Goal: Information Seeking & Learning: Find specific fact

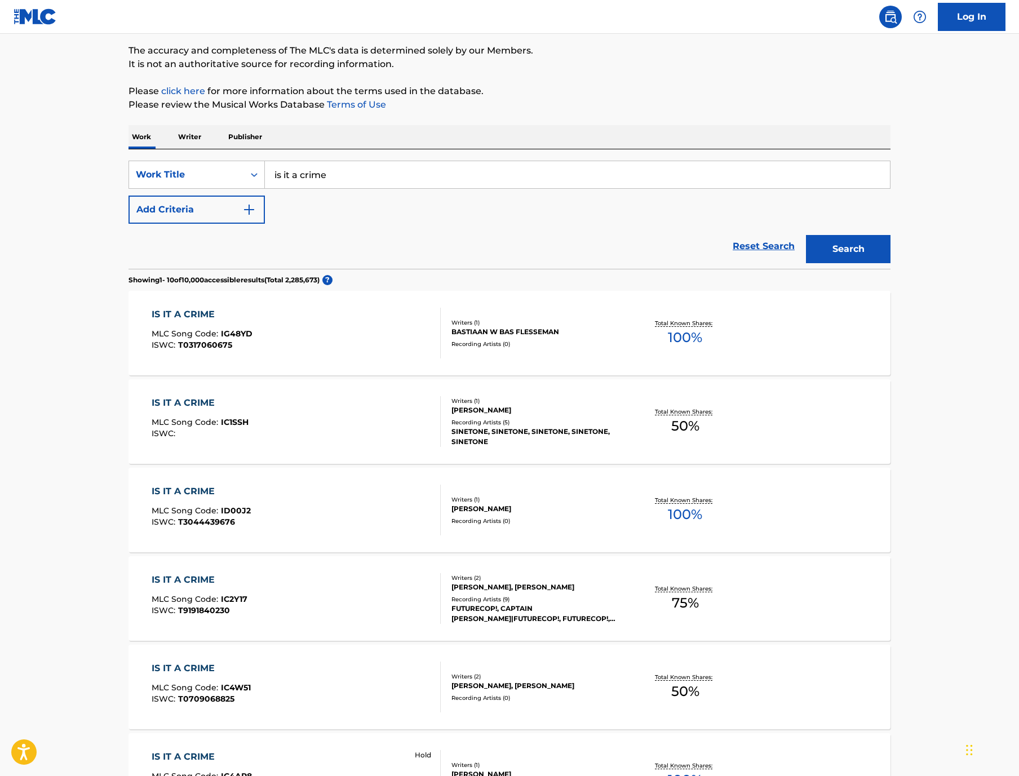
scroll to position [87, 0]
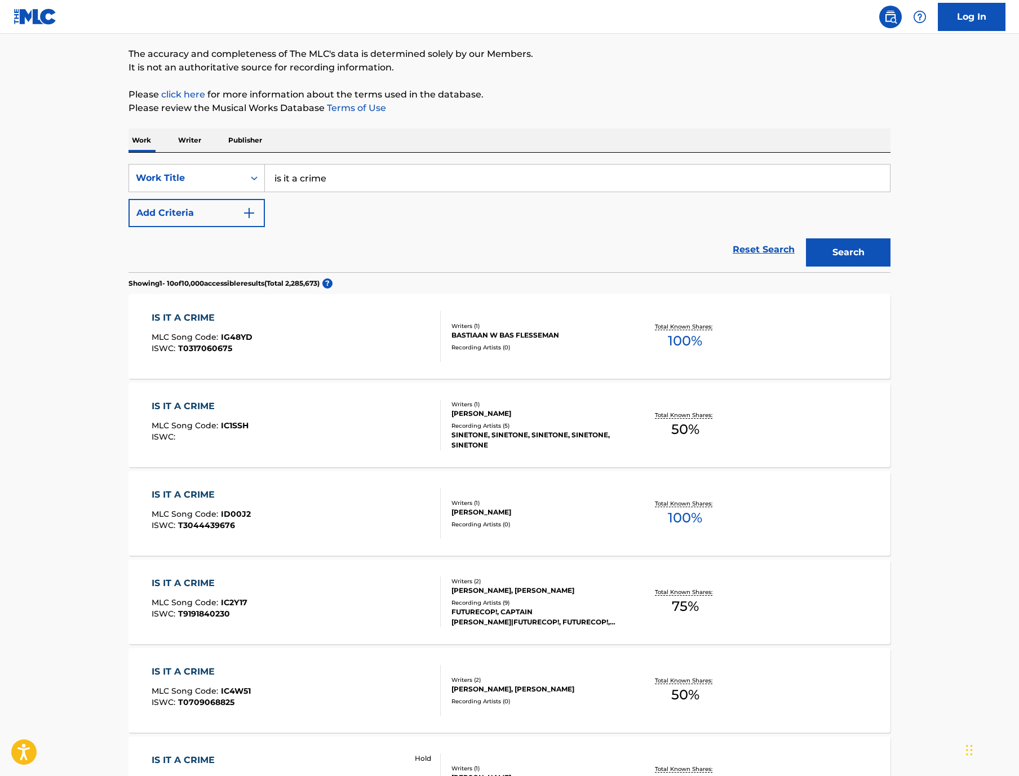
click at [317, 192] on input "is it a crime" at bounding box center [577, 178] width 625 height 27
click at [257, 152] on div "Work Writer Publisher" at bounding box center [509, 140] width 762 height 24
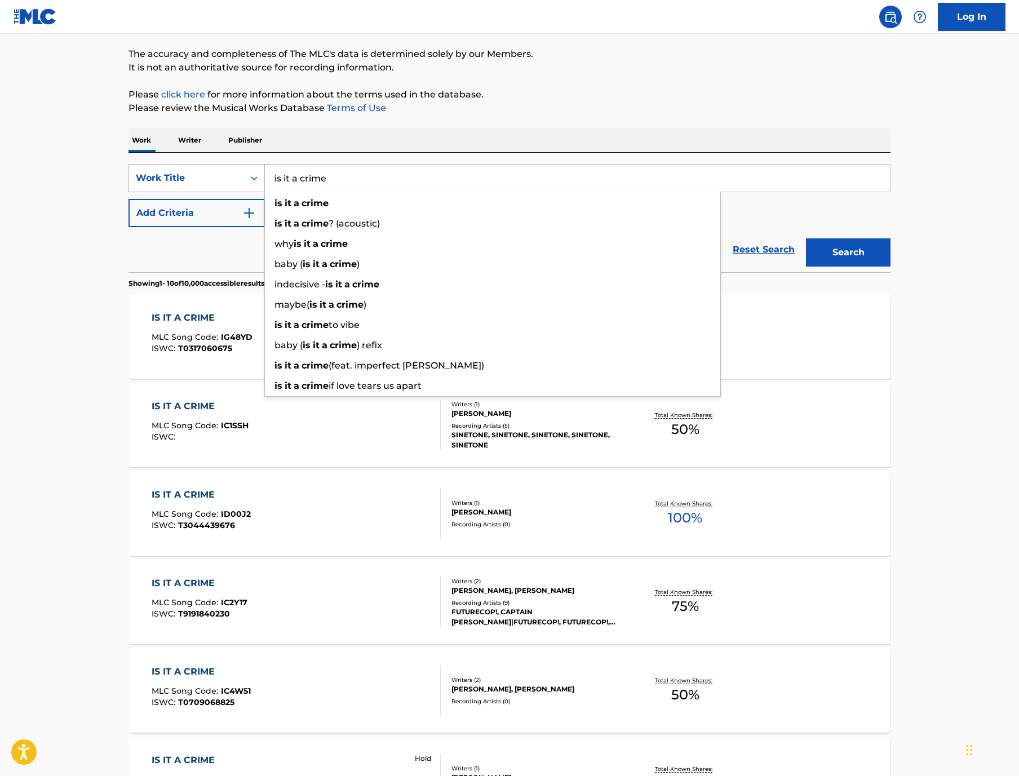
drag, startPoint x: 298, startPoint y: 213, endPoint x: 148, endPoint y: 195, distance: 151.5
click at [151, 192] on div "SearchWithCriteriad830f390-0785-47d9-9384-e3ed601aad1e Work Title is it a crime…" at bounding box center [509, 178] width 762 height 28
paste input "Napoleon"
type input "Napoleon"
click at [128, 227] on button "Add Criteria" at bounding box center [196, 213] width 136 height 28
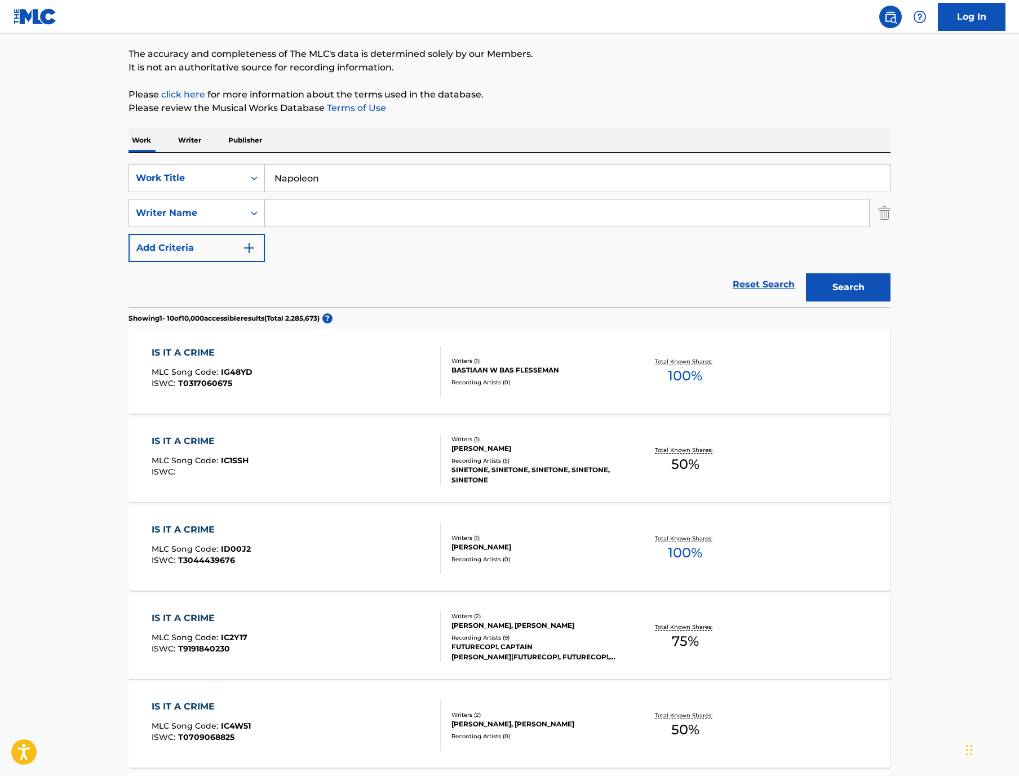
click at [265, 227] on input "Search Form" at bounding box center [567, 212] width 604 height 27
paste input "[PERSON_NAME]"
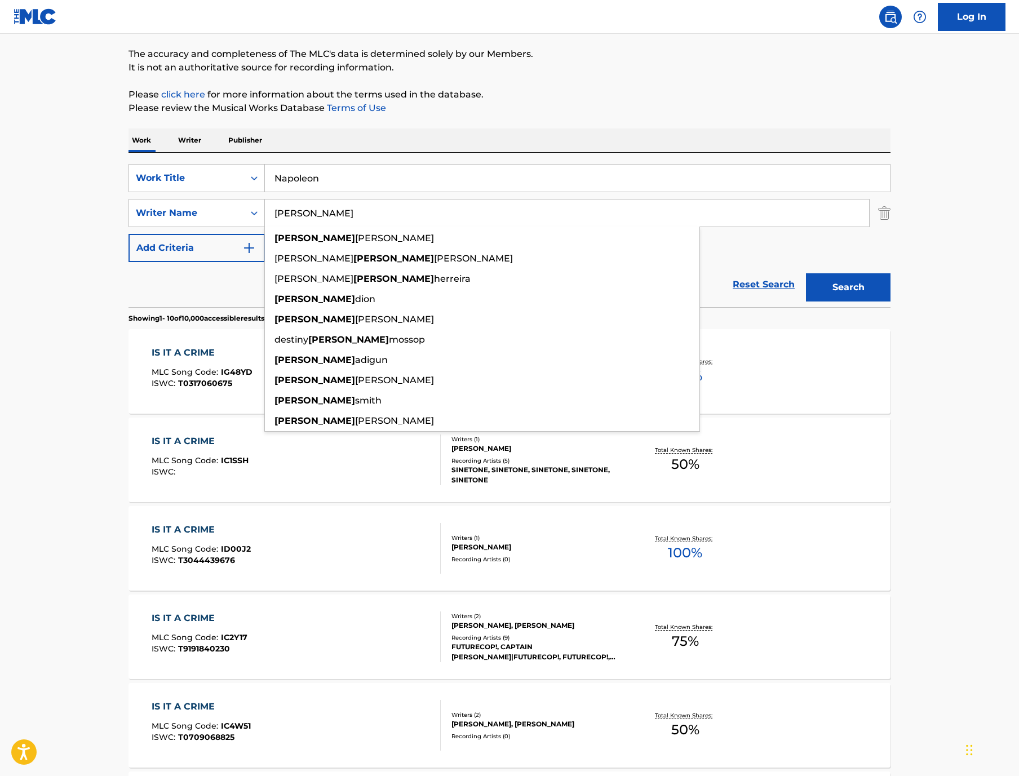
type input "[PERSON_NAME]"
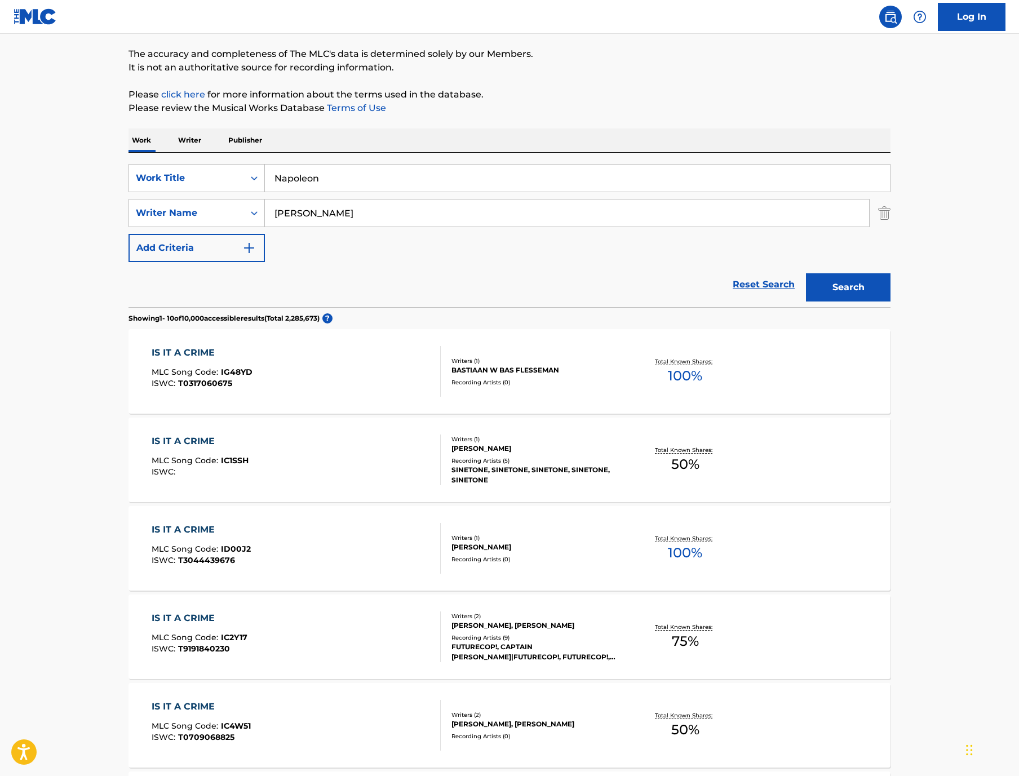
click at [890, 301] on button "Search" at bounding box center [848, 287] width 85 height 28
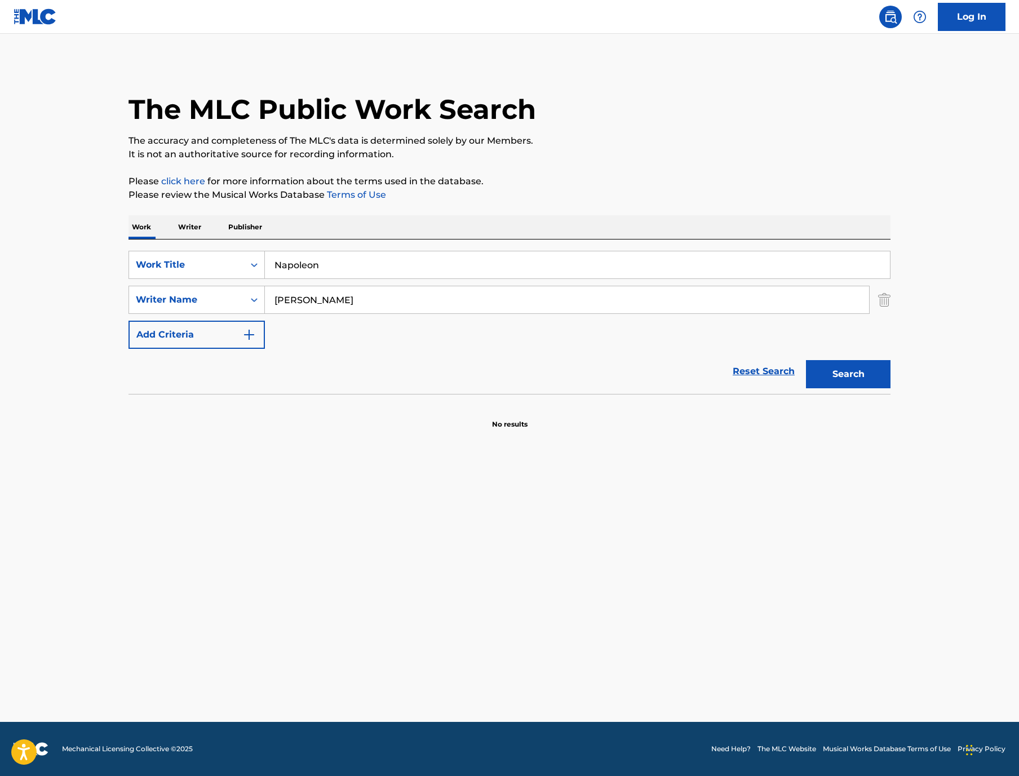
drag, startPoint x: 294, startPoint y: 301, endPoint x: 156, endPoint y: 278, distance: 140.5
click at [206, 279] on div "SearchWithCriteriad830f390-0785-47d9-9384-e3ed601aad1e Work Title Napoleon" at bounding box center [509, 265] width 762 height 28
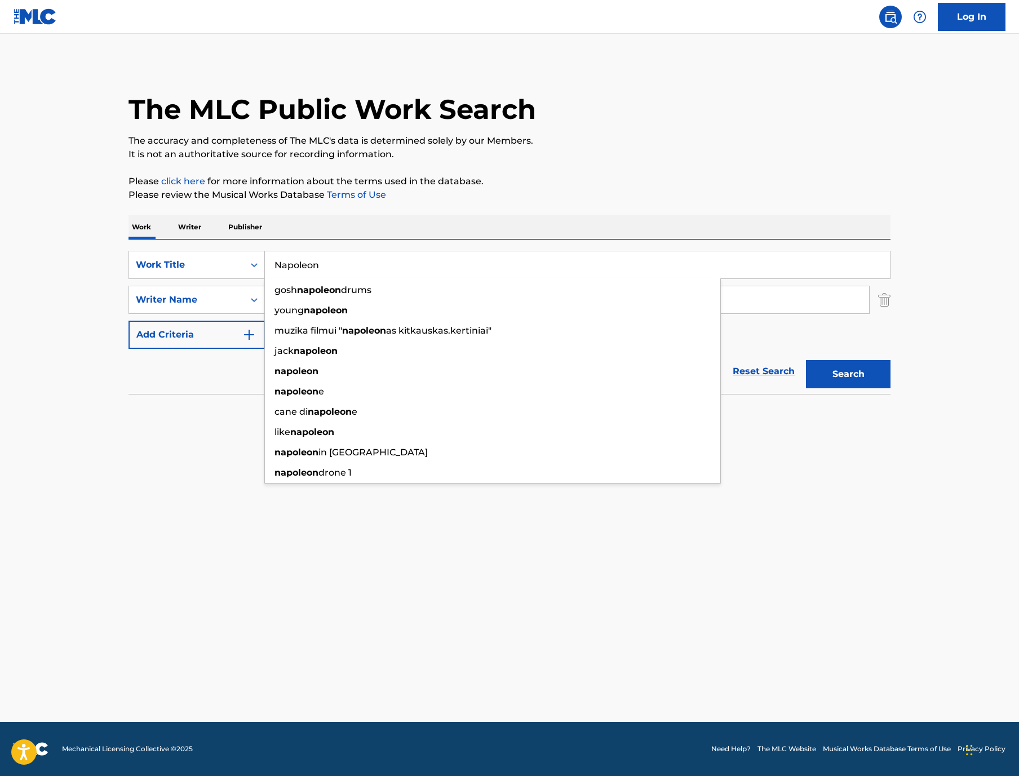
paste input "The Subway"
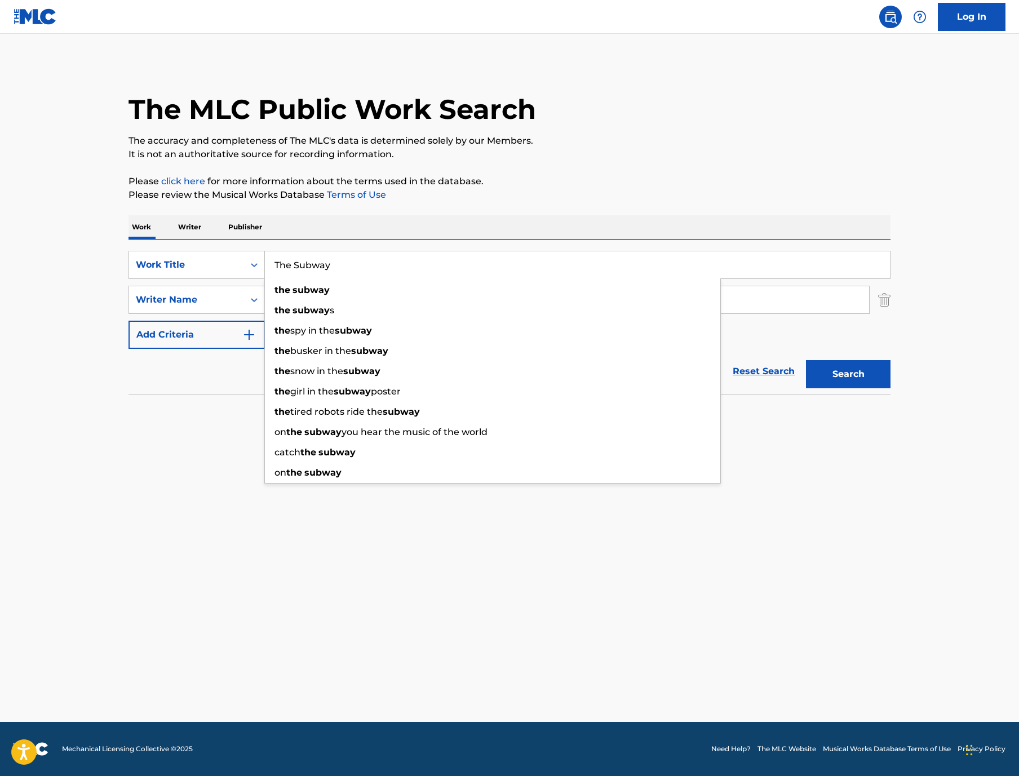
type input "The Subway"
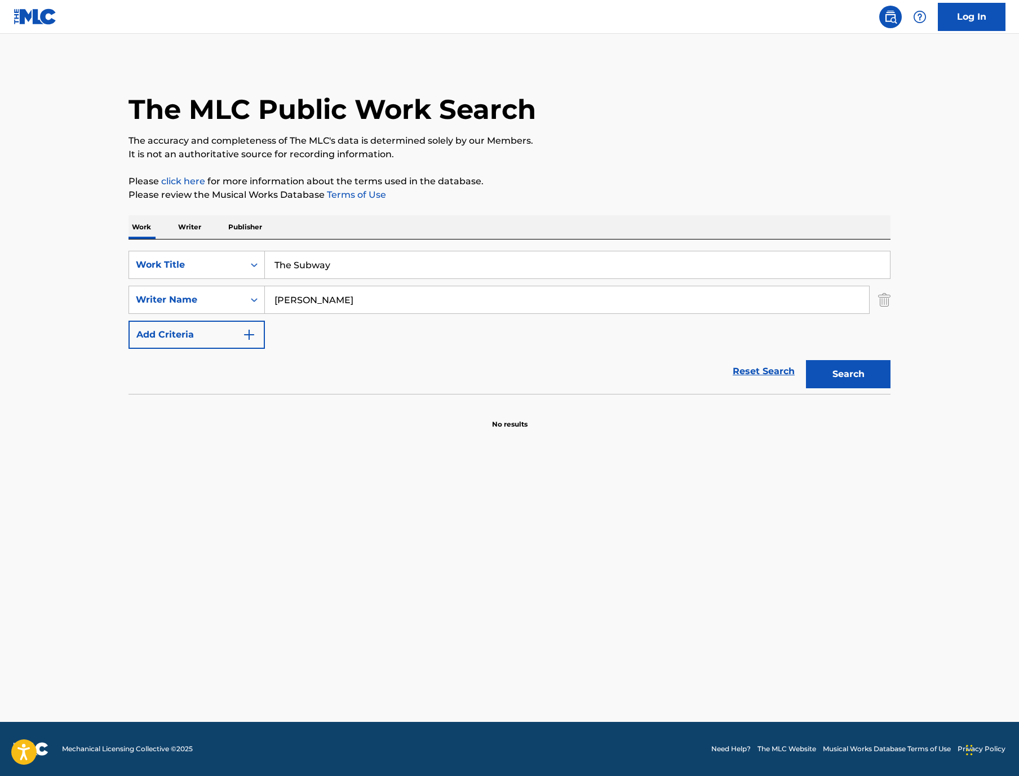
click at [890, 314] on img "Search Form" at bounding box center [884, 300] width 12 height 28
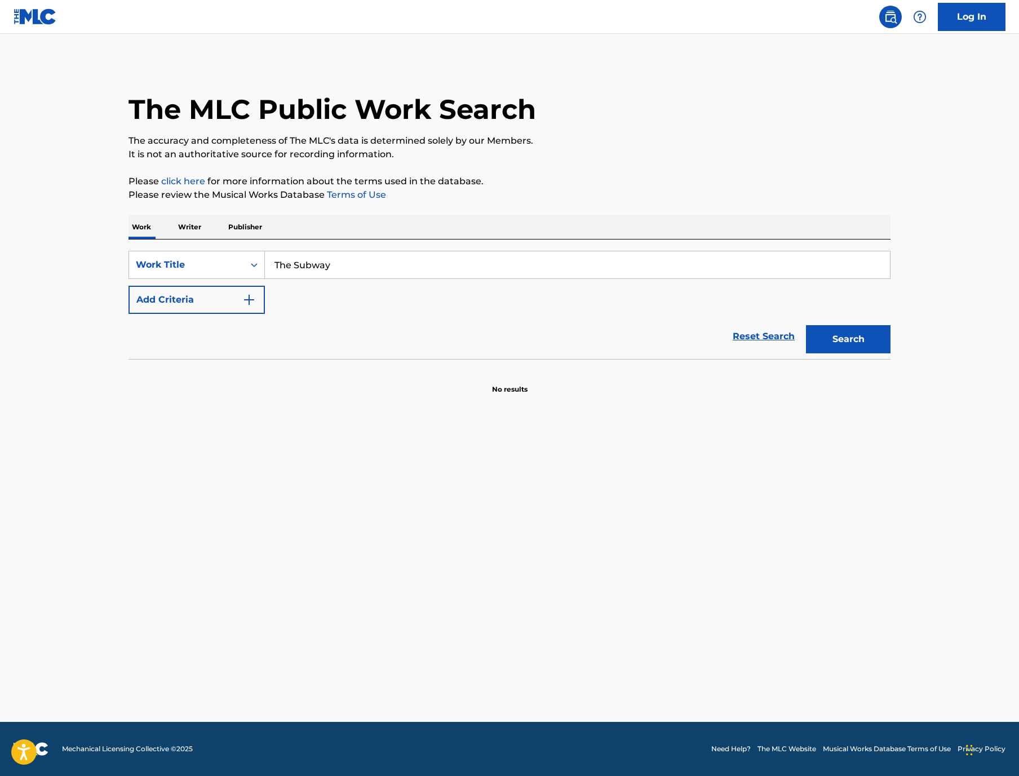
click at [890, 353] on button "Search" at bounding box center [848, 339] width 85 height 28
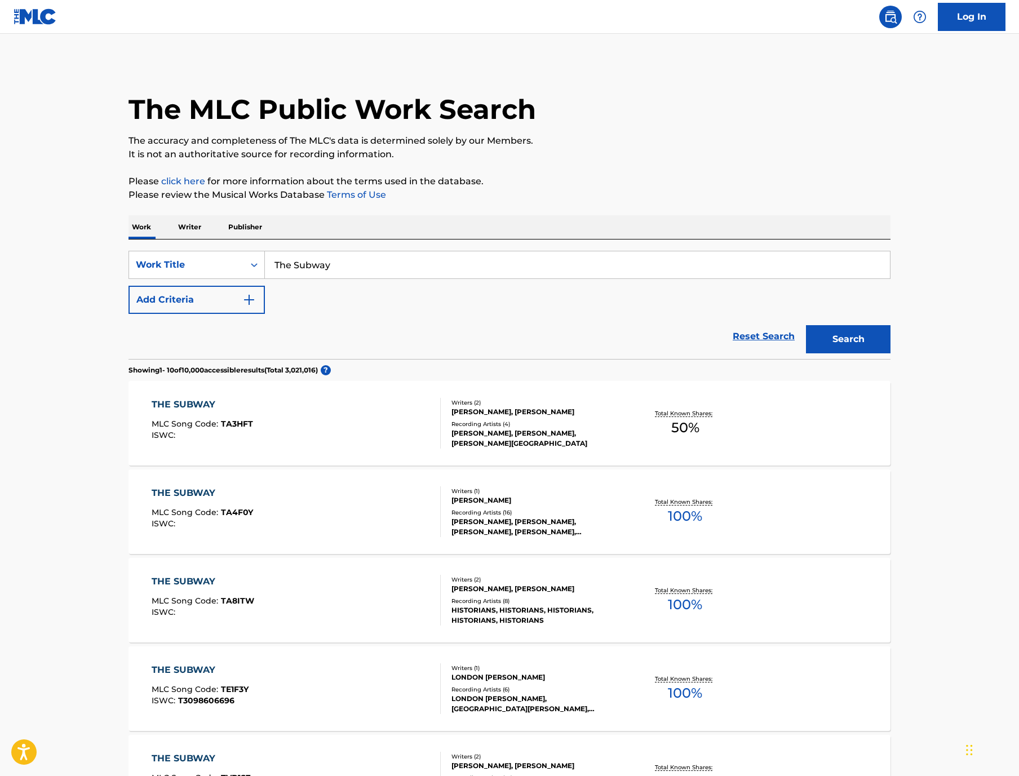
click at [134, 314] on button "Add Criteria" at bounding box center [196, 300] width 136 height 28
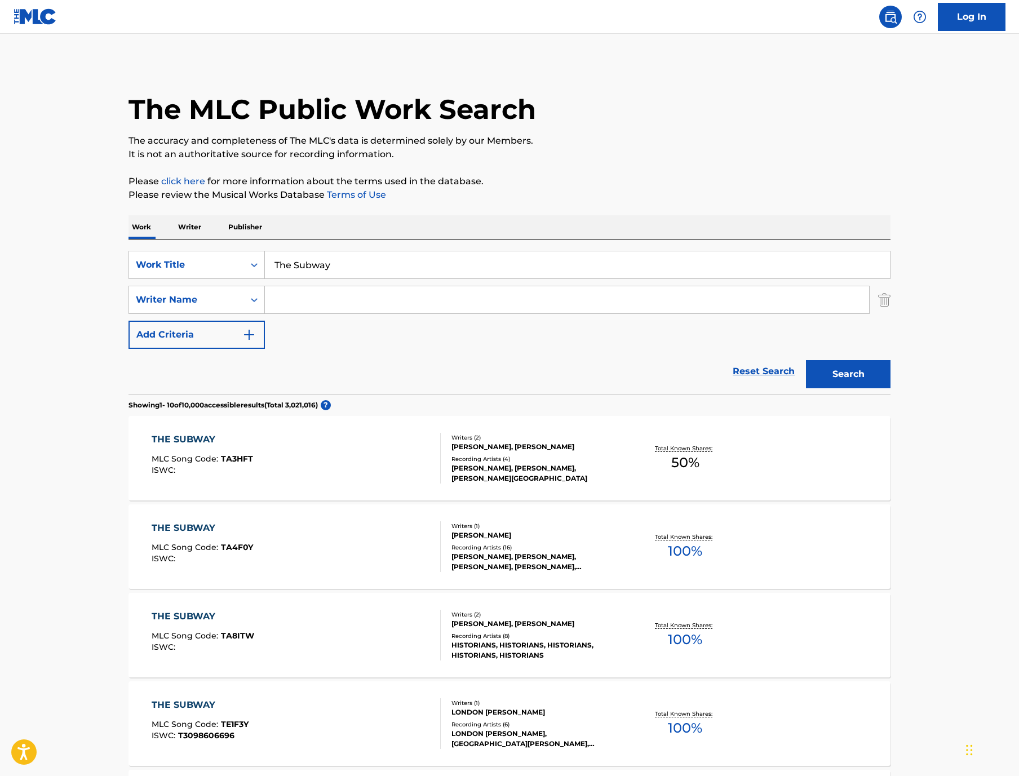
click at [265, 313] on input "Search Form" at bounding box center [567, 299] width 604 height 27
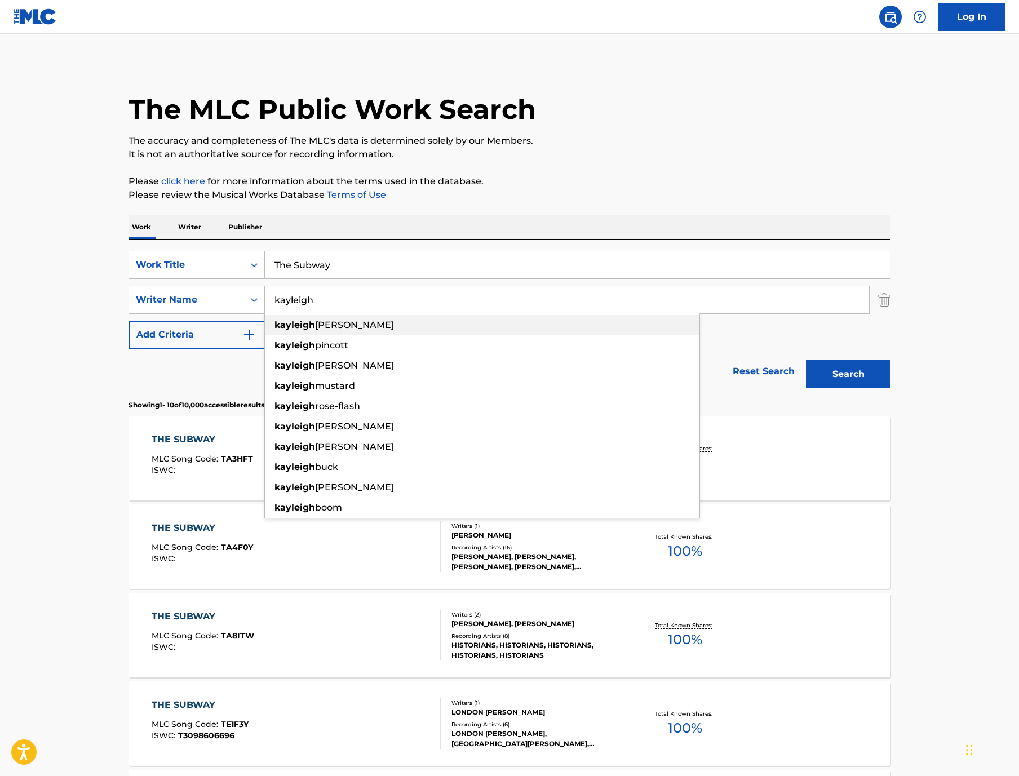
type input "Kayleigh"
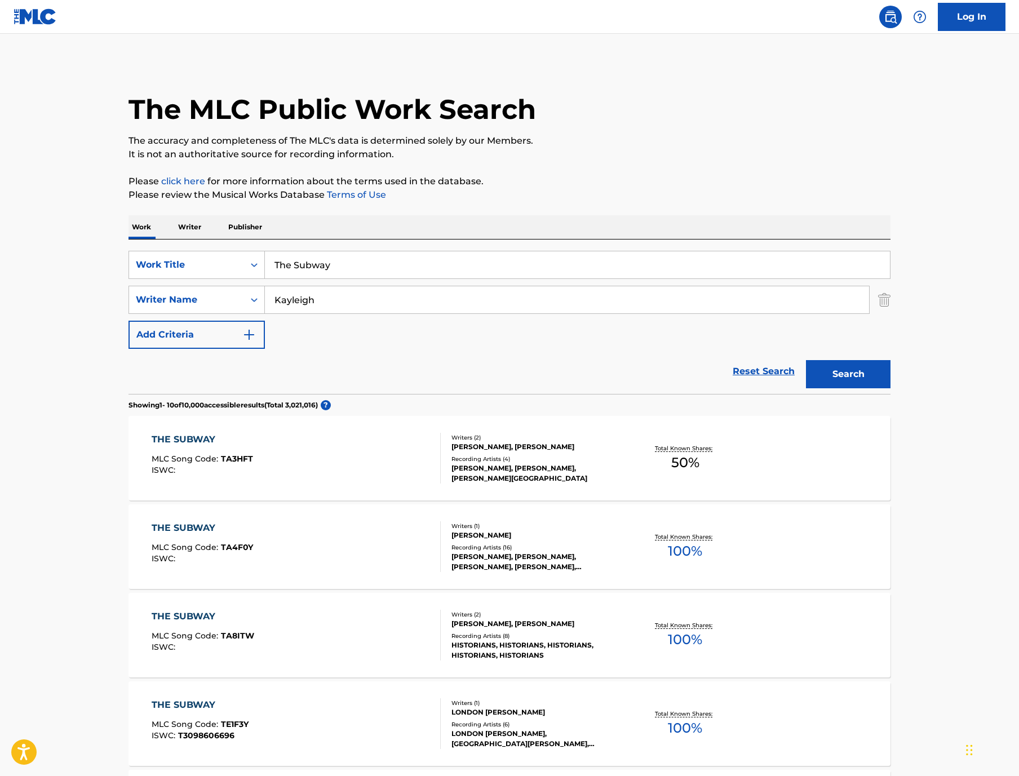
drag, startPoint x: 294, startPoint y: 363, endPoint x: 908, endPoint y: 426, distance: 618.0
click at [890, 388] on button "Search" at bounding box center [848, 374] width 85 height 28
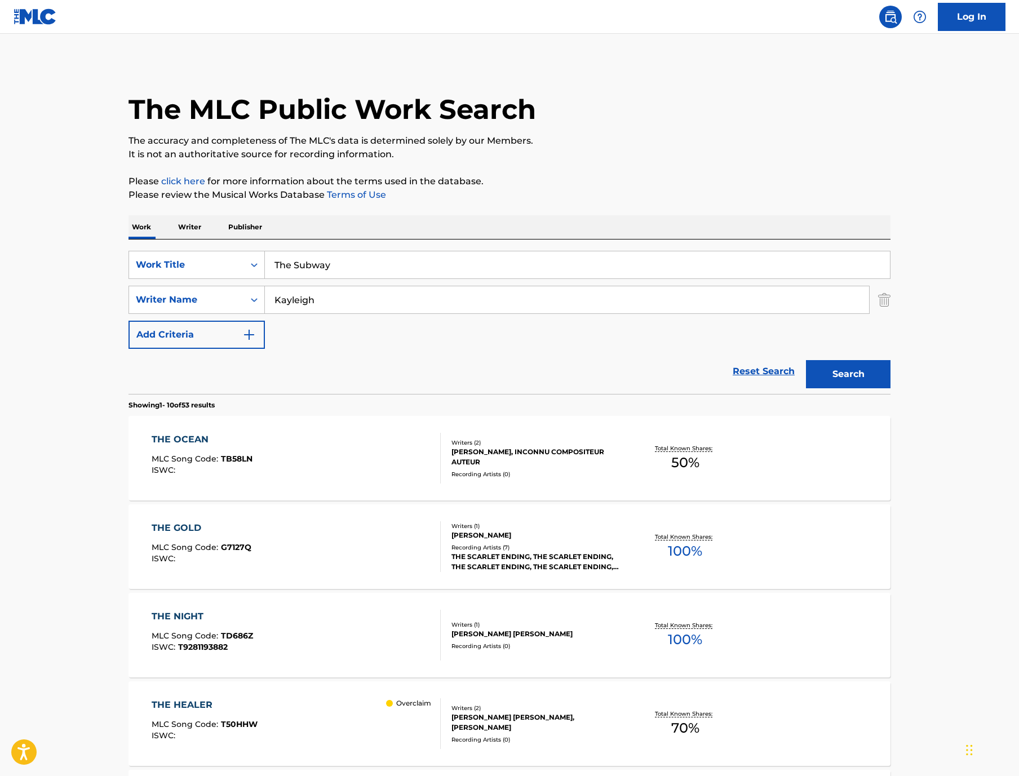
click at [265, 278] on input "The Subway" at bounding box center [577, 264] width 625 height 27
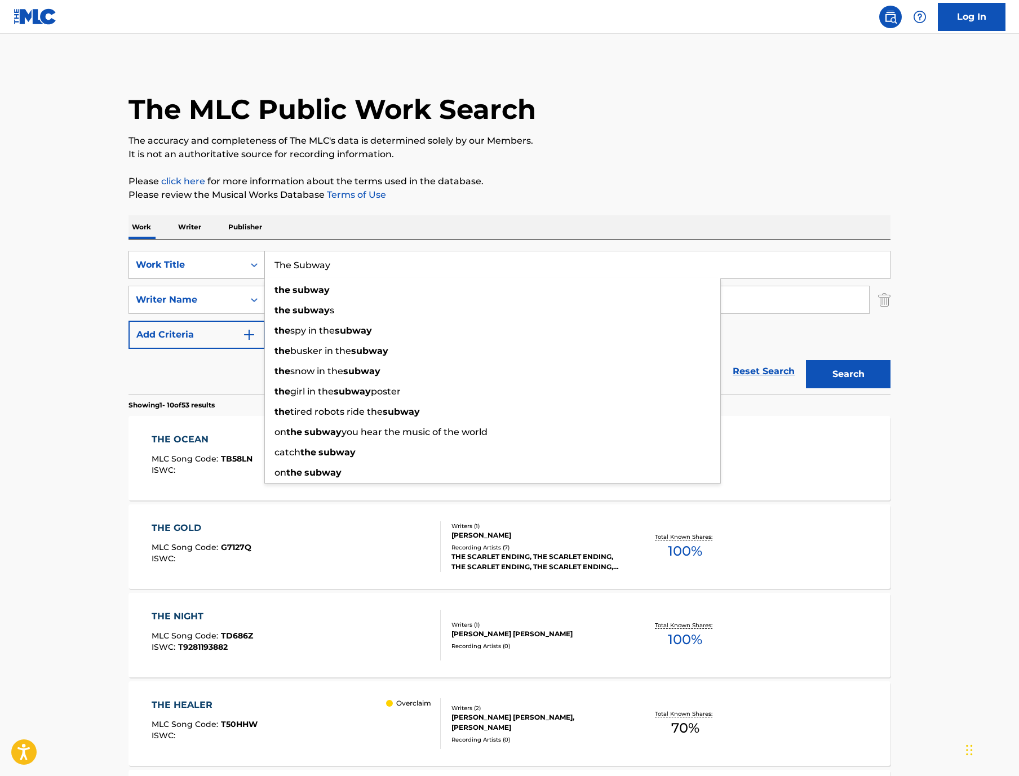
drag, startPoint x: 248, startPoint y: 298, endPoint x: 179, endPoint y: 294, distance: 69.4
click at [179, 279] on div "SearchWithCriteriad830f390-0785-47d9-9384-e3ed601aad1e Work Title The Subway th…" at bounding box center [509, 265] width 762 height 28
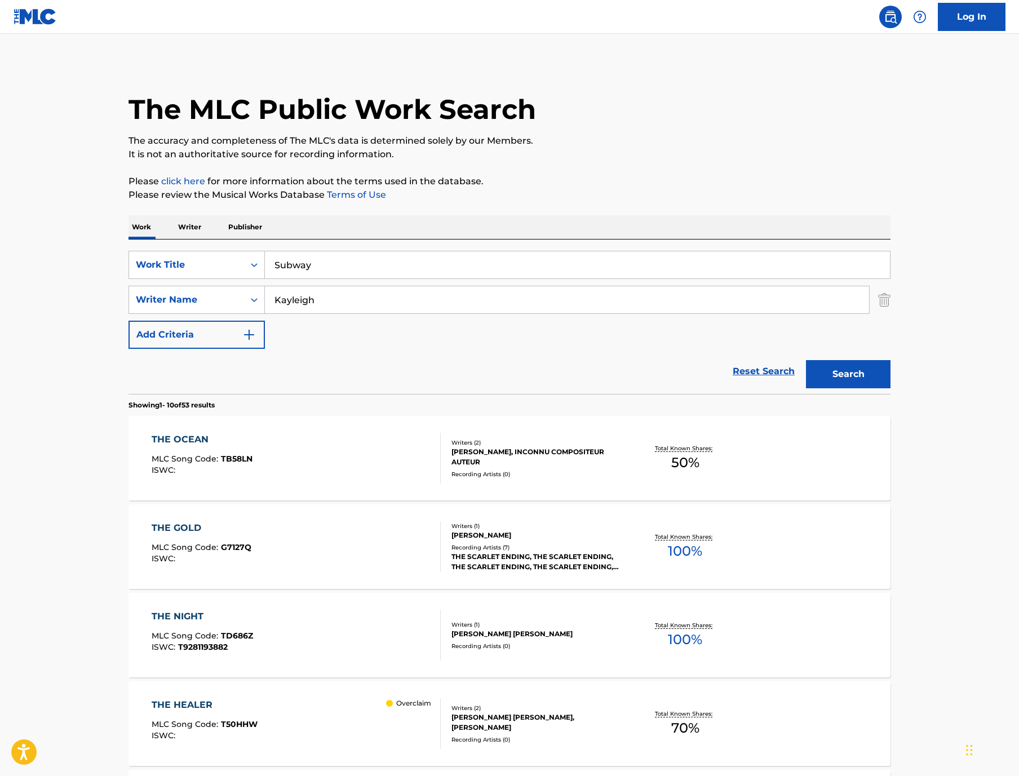
click at [890, 388] on button "Search" at bounding box center [848, 374] width 85 height 28
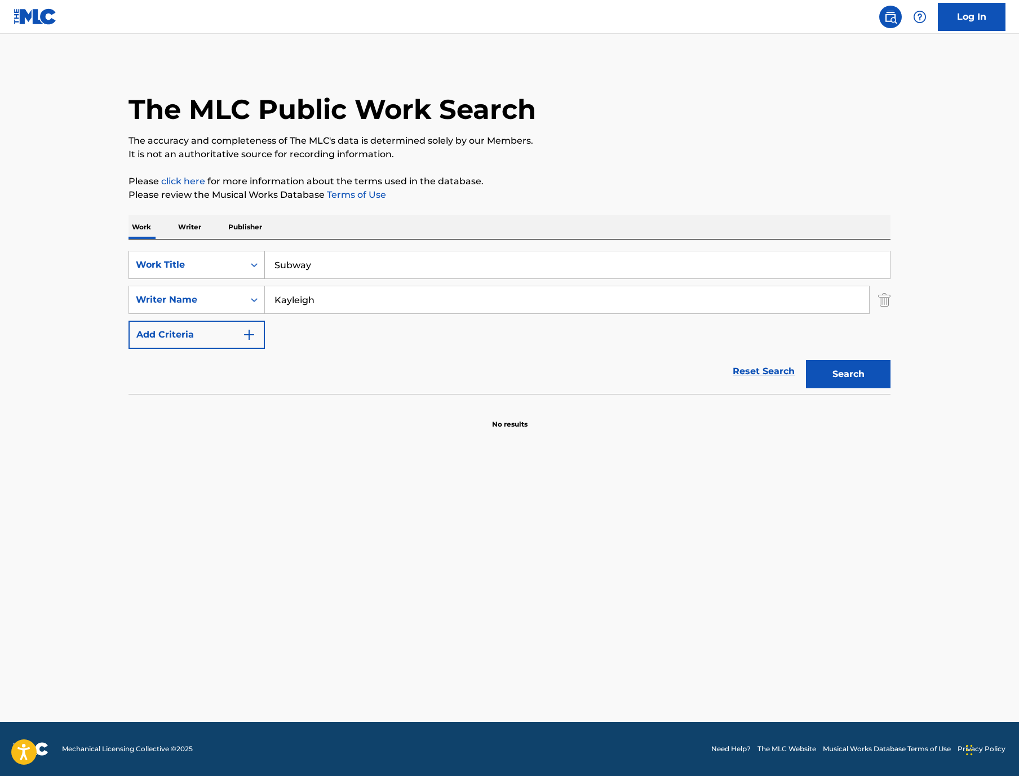
drag, startPoint x: 282, startPoint y: 299, endPoint x: 199, endPoint y: 291, distance: 82.6
click at [202, 279] on div "SearchWithCriteriad830f390-0785-47d9-9384-e3ed601aad1e Work Title Subway" at bounding box center [509, 265] width 762 height 28
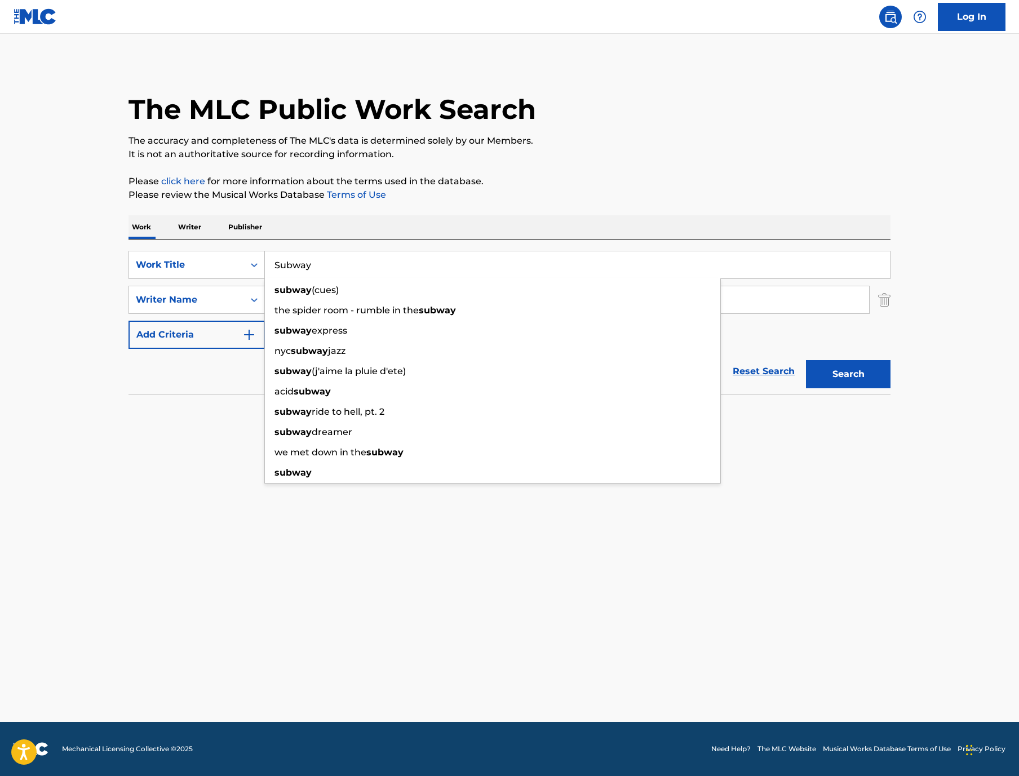
paste input "[PERSON_NAME]"
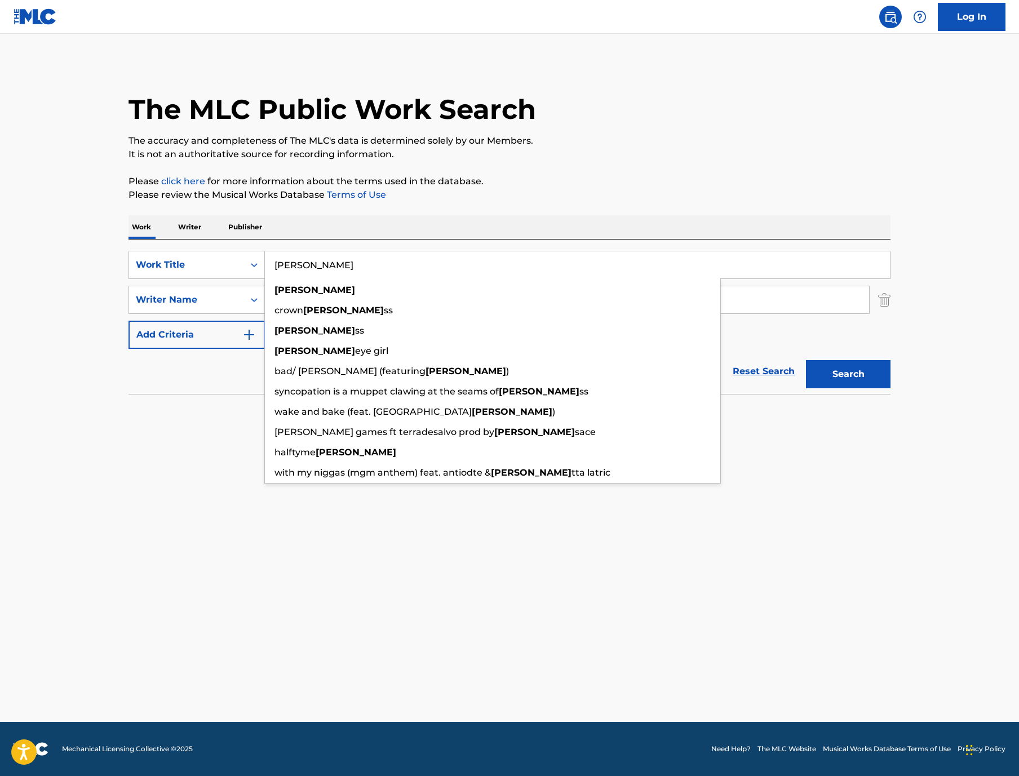
type input "[PERSON_NAME]"
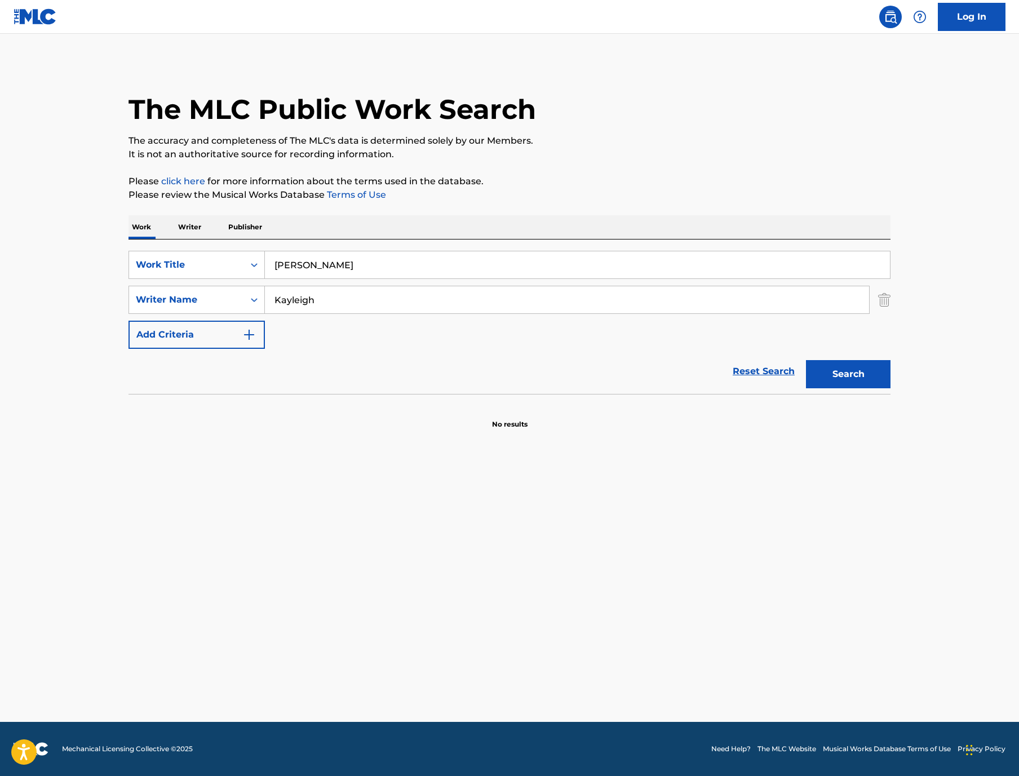
click at [316, 229] on div "The MLC Public Work Search The accuracy and completeness of The MLC's data is d…" at bounding box center [509, 245] width 789 height 367
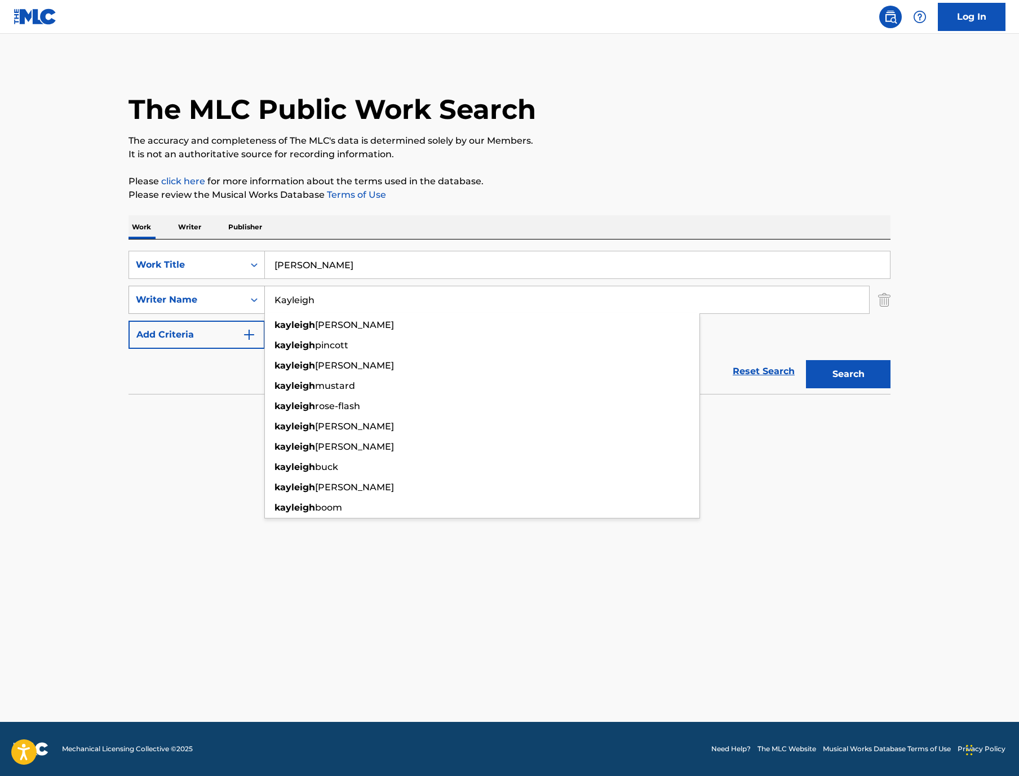
drag, startPoint x: 287, startPoint y: 345, endPoint x: 174, endPoint y: 325, distance: 115.5
click at [174, 314] on div "SearchWithCriteriac126cb7e-5844-4365-b299-3d91b149248a Writer Name [GEOGRAPHIC_…" at bounding box center [509, 300] width 762 height 28
paste input "[PERSON_NAME]"
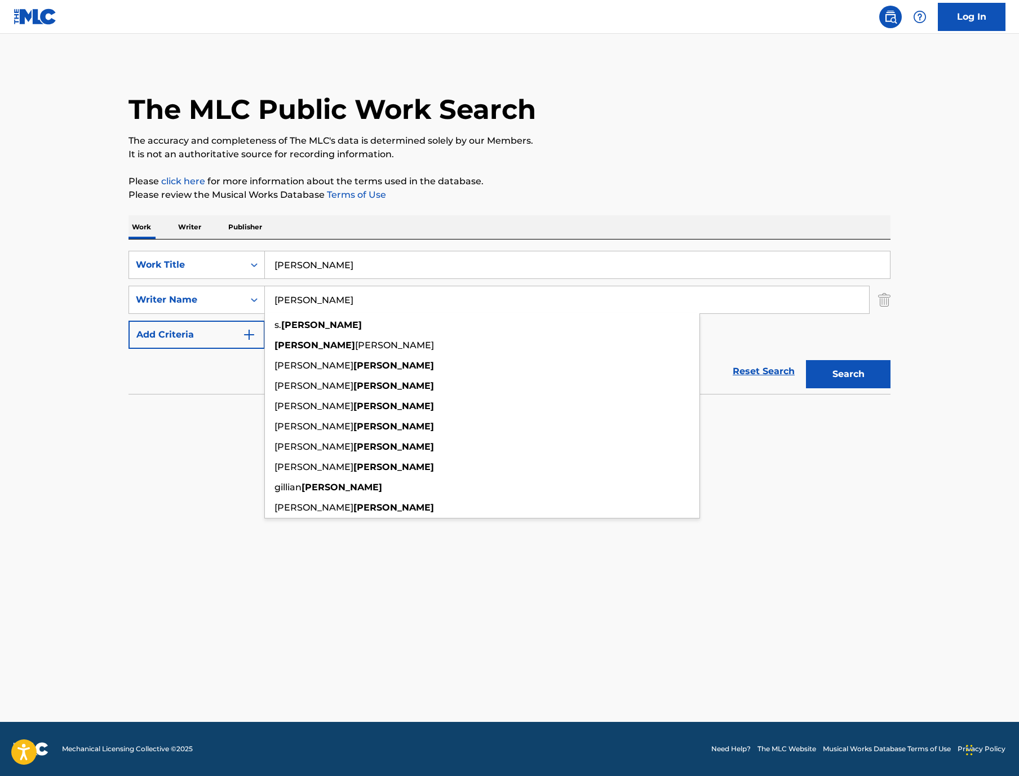
type input "[PERSON_NAME]"
click at [890, 388] on button "Search" at bounding box center [848, 374] width 85 height 28
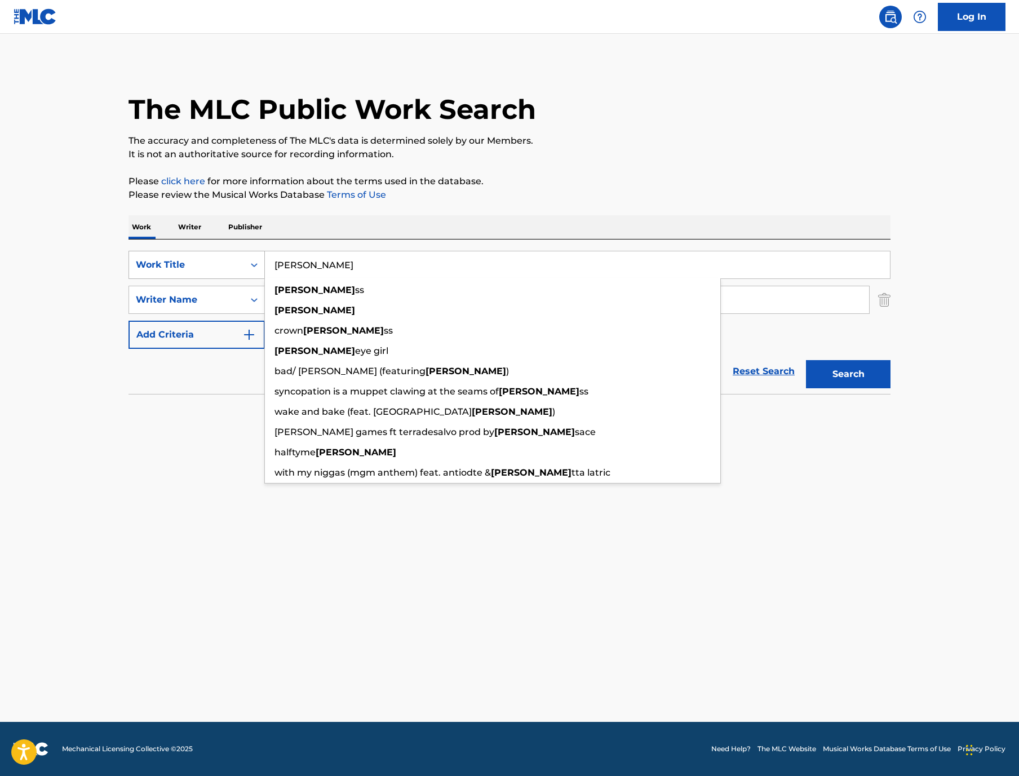
drag, startPoint x: 284, startPoint y: 301, endPoint x: 172, endPoint y: 300, distance: 111.6
click at [176, 279] on div "SearchWithCriteriad830f390-0785-47d9-9384-e3ed601aad1e Work Title [PERSON_NAME]…" at bounding box center [509, 265] width 762 height 28
paste input "The Birds That Don't Sing"
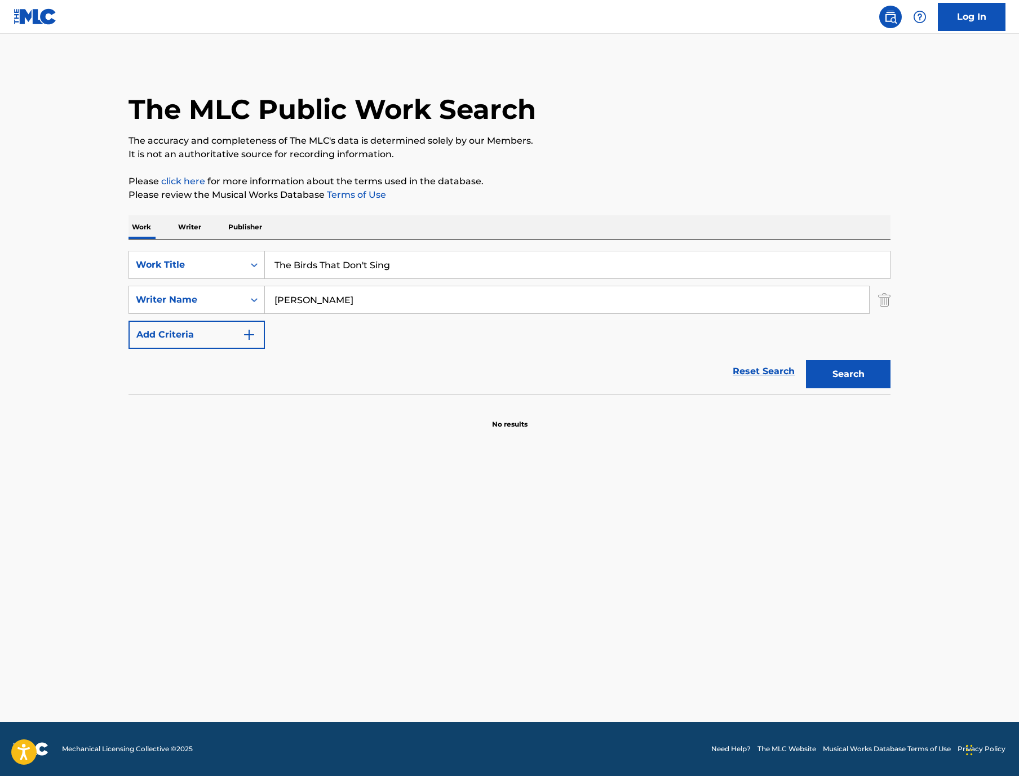
type input "The Birds That Don't Sing"
click at [890, 314] on img "Search Form" at bounding box center [884, 300] width 12 height 28
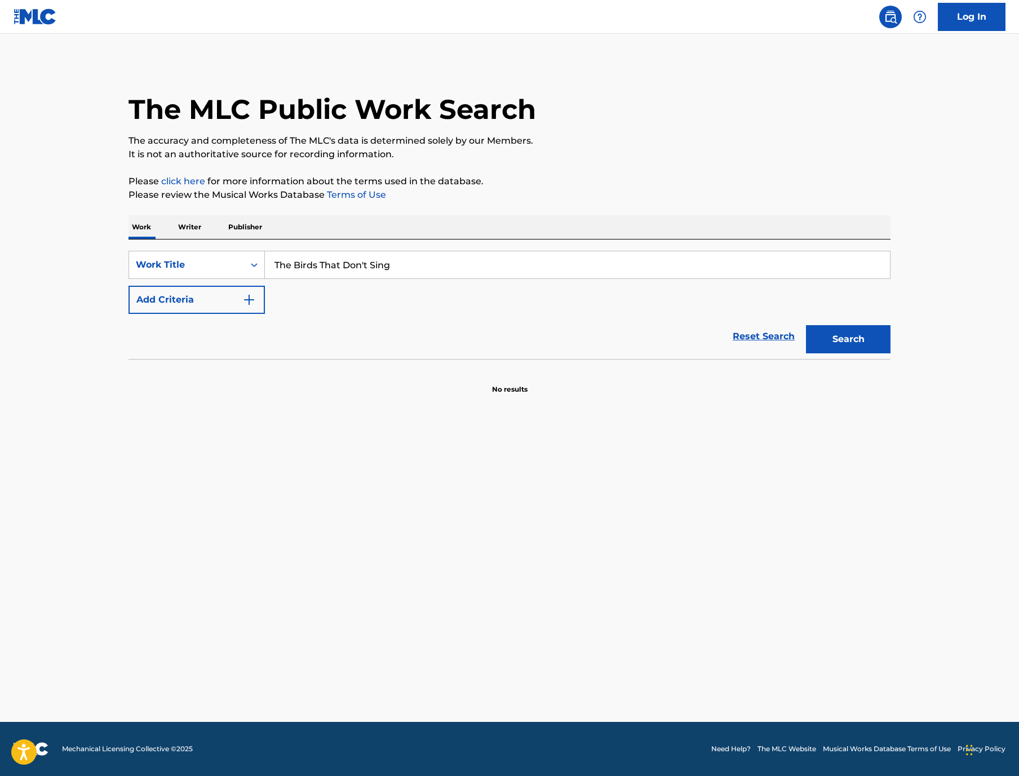
click at [890, 353] on button "Search" at bounding box center [848, 339] width 85 height 28
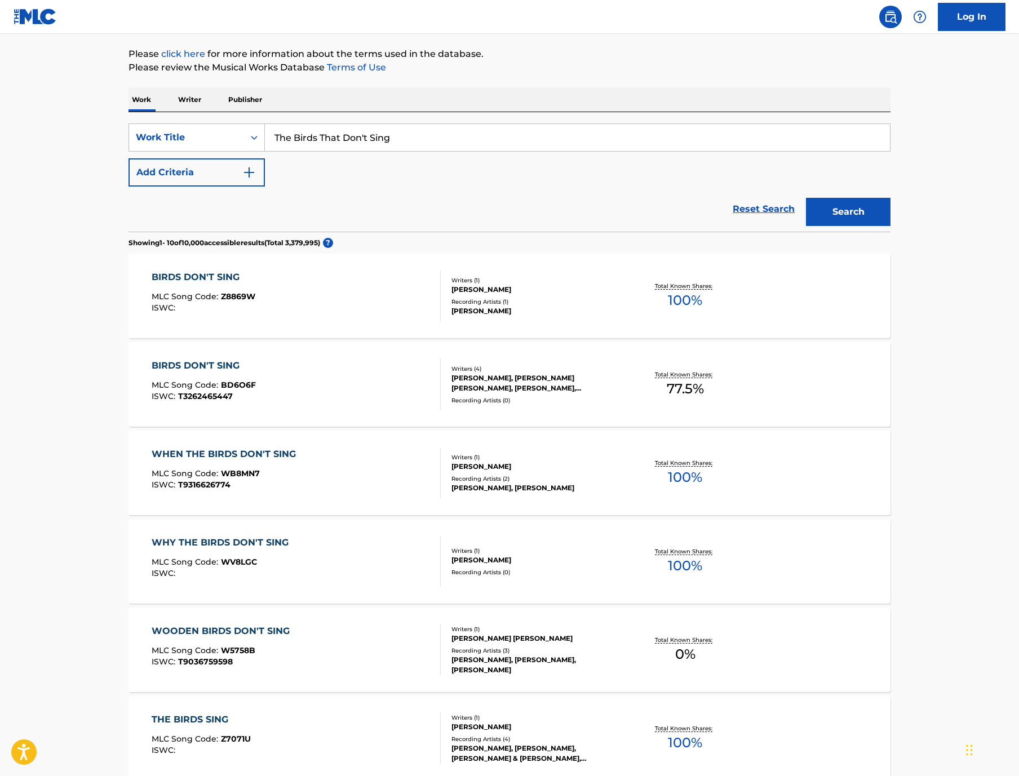
scroll to position [138, 0]
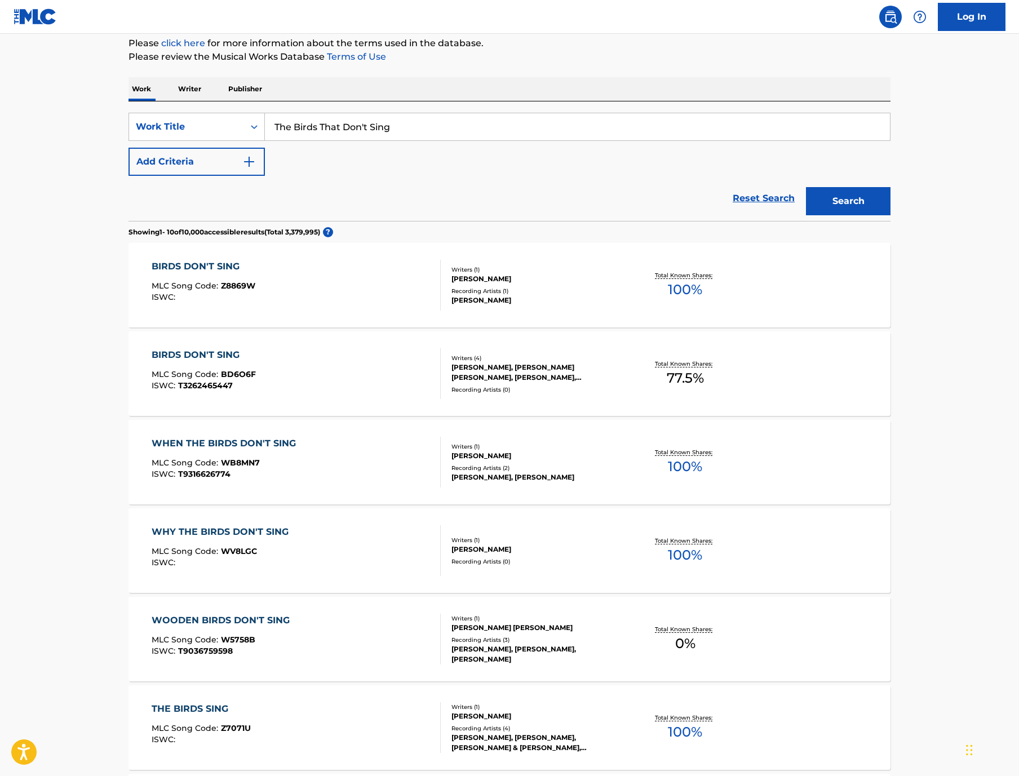
click at [152, 362] on div "BIRDS DON'T SING" at bounding box center [204, 355] width 104 height 14
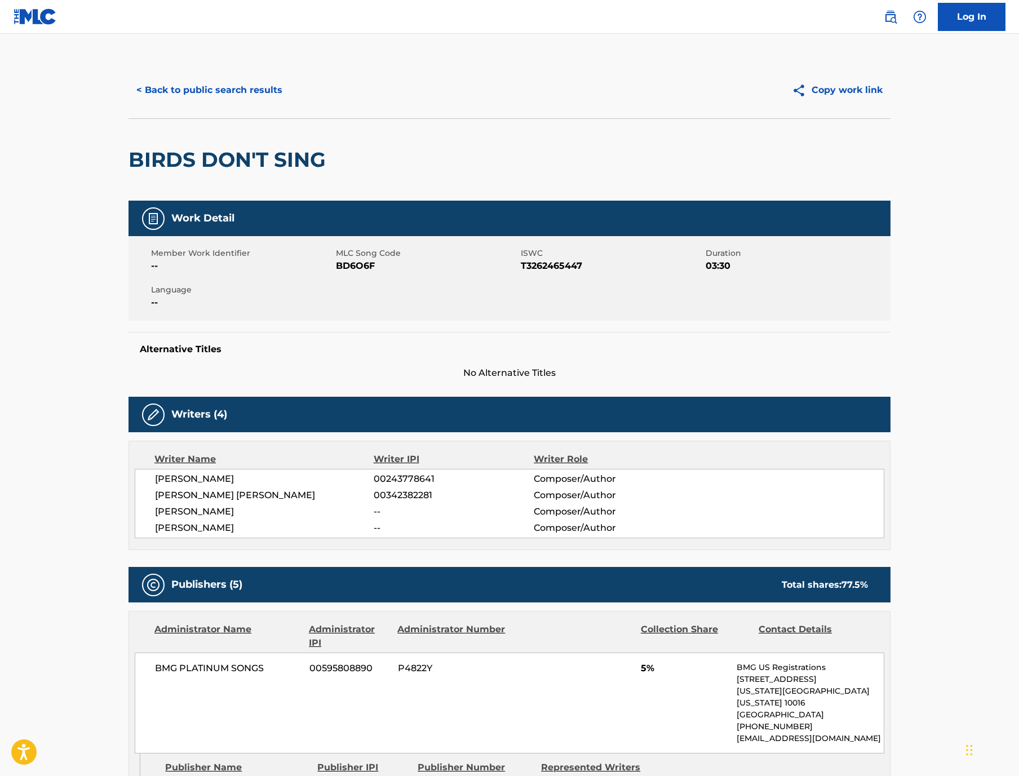
click at [336, 273] on span "BD6O6F" at bounding box center [427, 266] width 182 height 14
copy span "BD6O6F"
click at [137, 104] on button "< Back to public search results" at bounding box center [209, 90] width 162 height 28
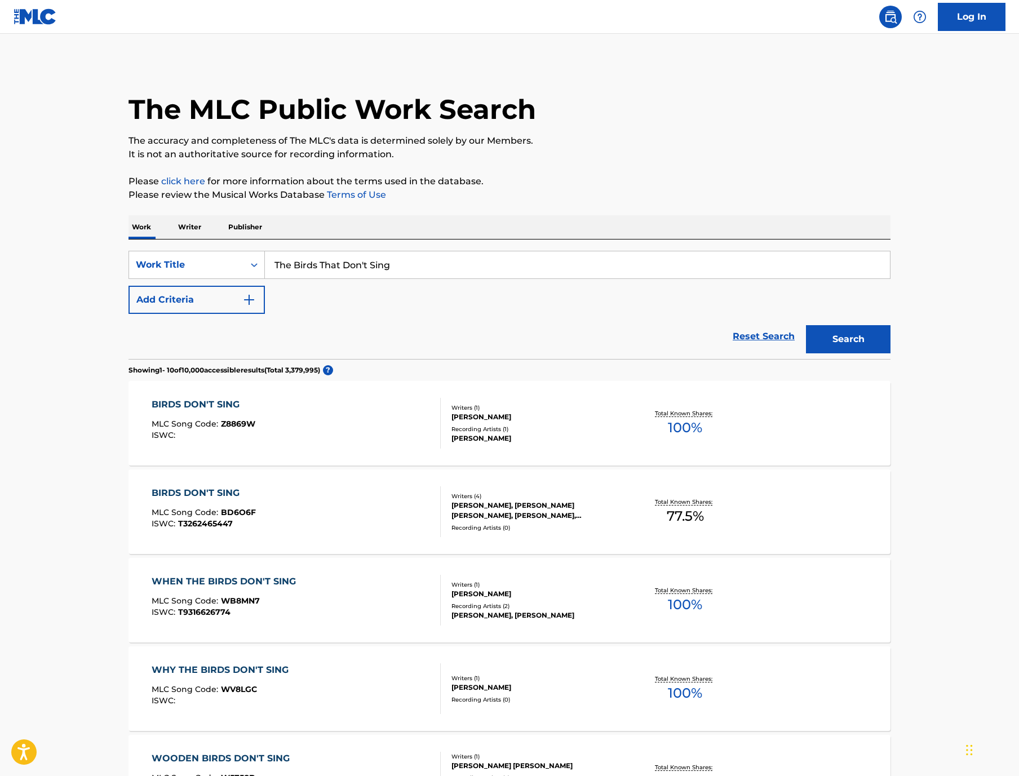
scroll to position [137, 0]
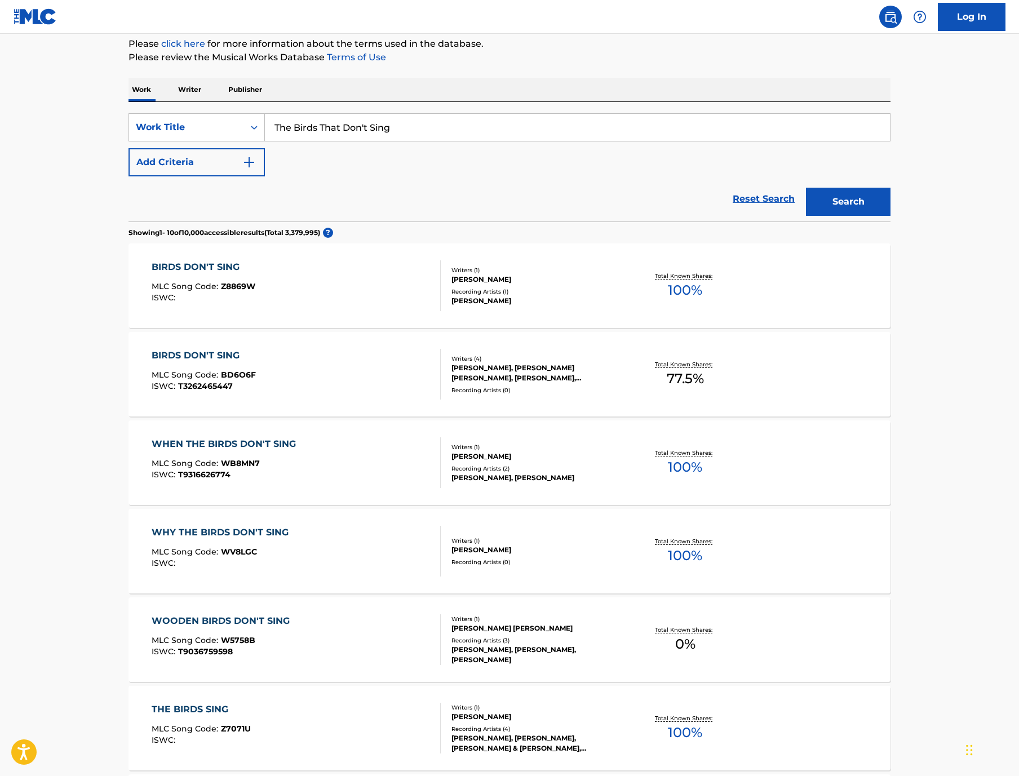
drag, startPoint x: 375, startPoint y: 165, endPoint x: 127, endPoint y: 122, distance: 251.0
click at [131, 122] on div "Work Writer Publisher SearchWithCriteriad830f390-0785-47d9-9384-e3ed601aad1e Wo…" at bounding box center [509, 630] width 762 height 1104
paste input "Where Was You"
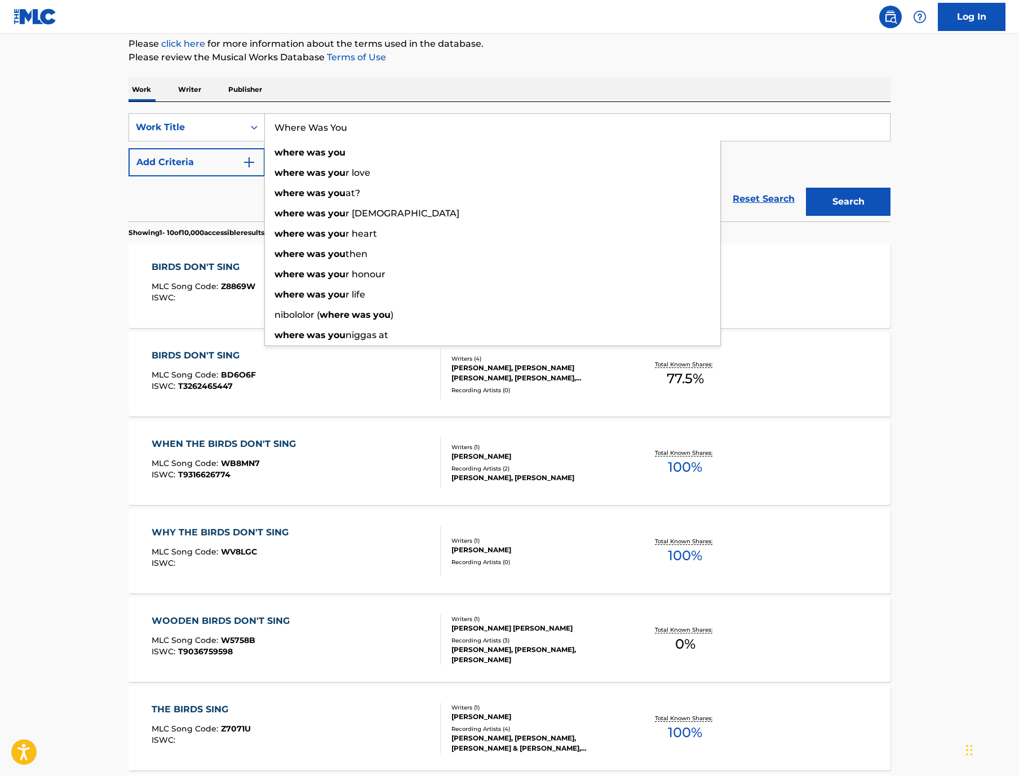
type input "Where Was You"
click at [128, 176] on button "Add Criteria" at bounding box center [196, 162] width 136 height 28
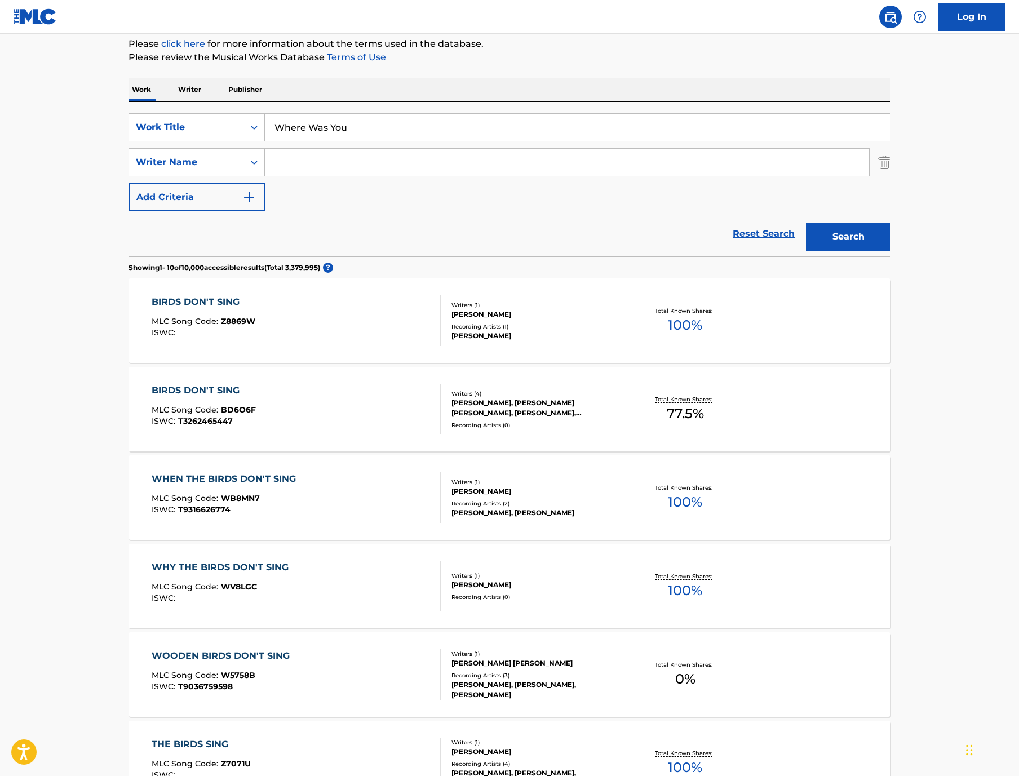
click at [265, 176] on input "Search Form" at bounding box center [567, 162] width 604 height 27
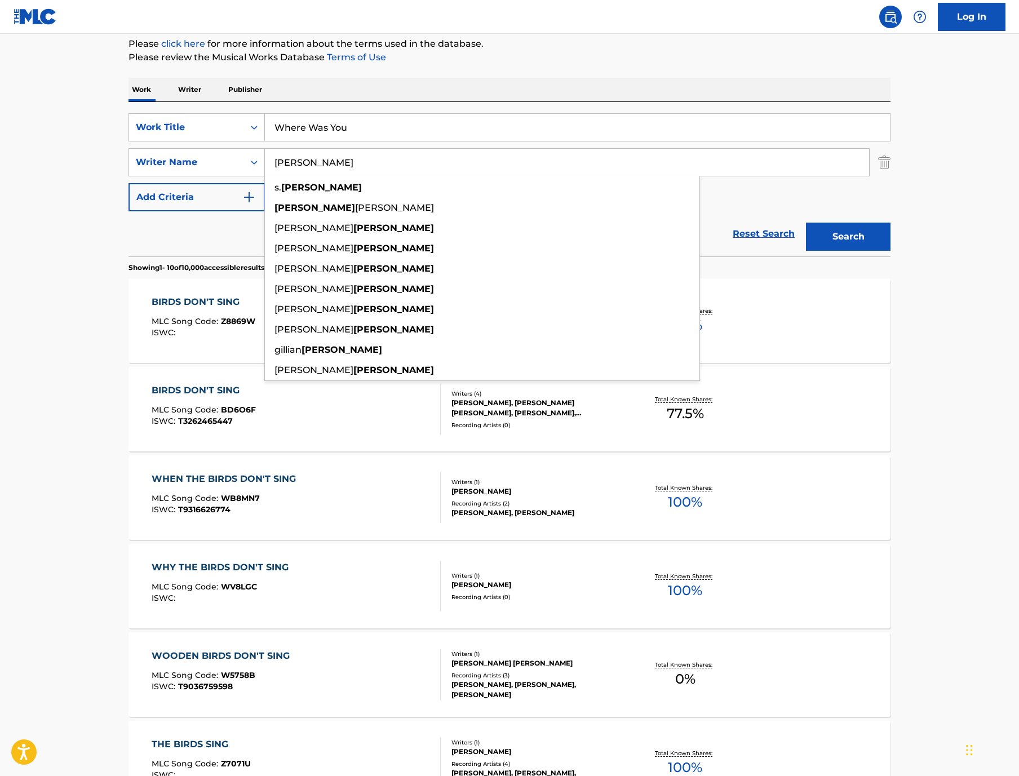
click at [890, 251] on button "Search" at bounding box center [848, 237] width 85 height 28
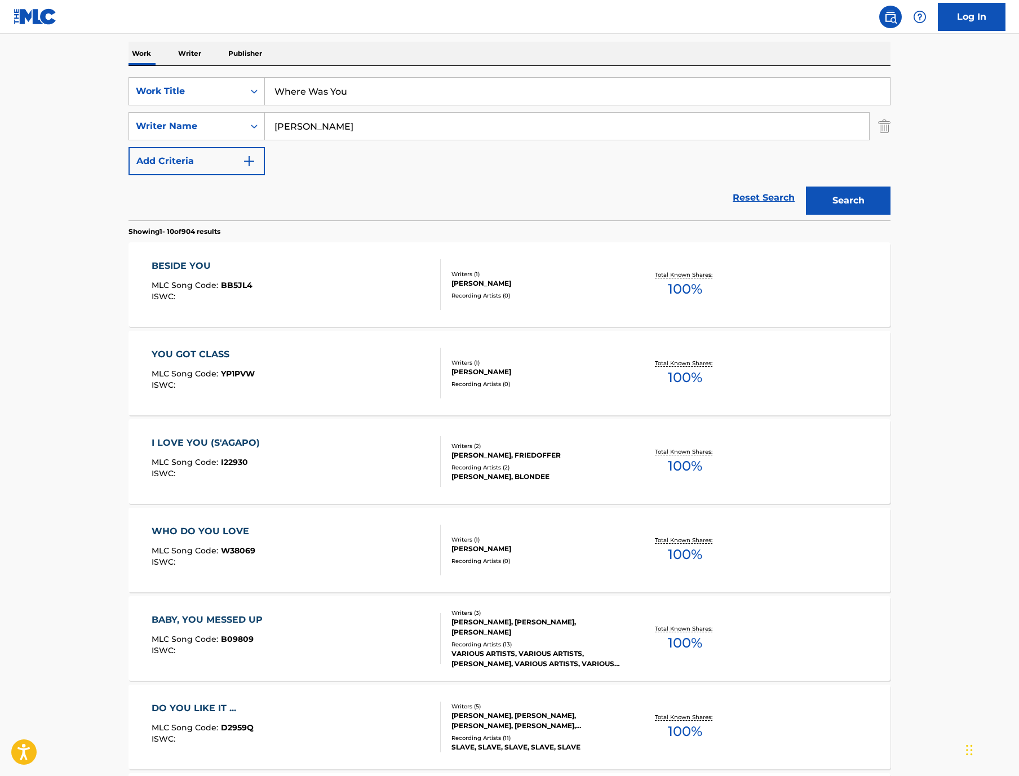
scroll to position [176, 0]
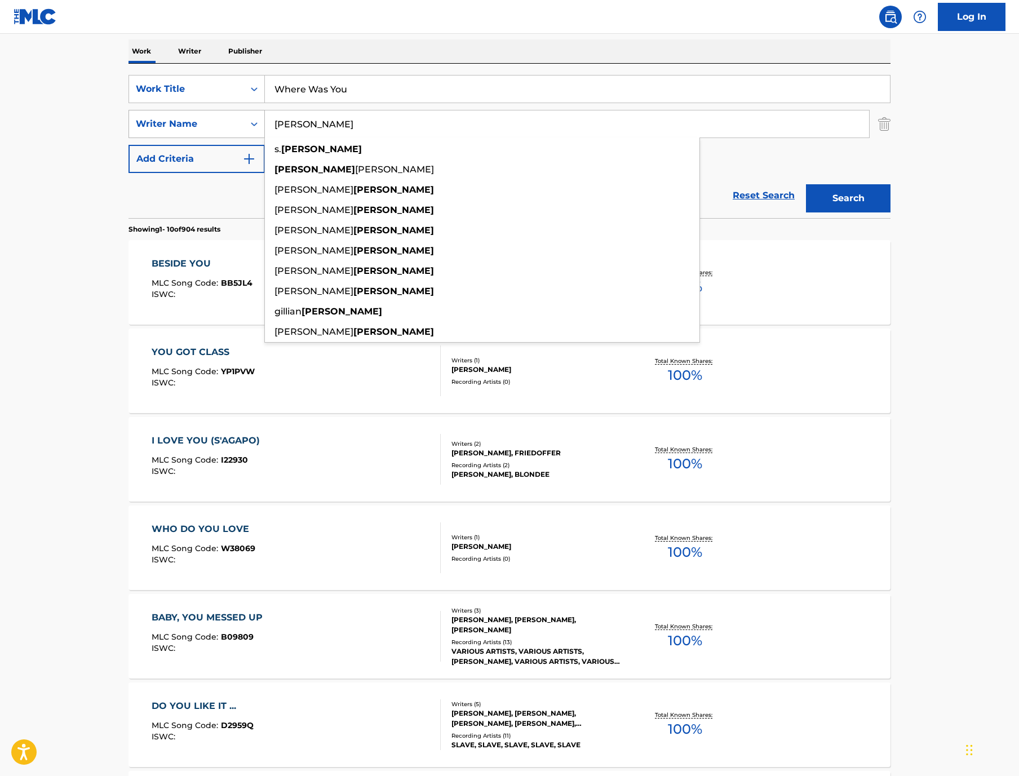
drag, startPoint x: 291, startPoint y: 167, endPoint x: 177, endPoint y: 157, distance: 114.8
click at [179, 138] on div "SearchWithCriteriac126cb7e-5844-4365-b299-3d91b149248a Writer Name [PERSON_NAME…" at bounding box center [509, 124] width 762 height 28
paste input "NAYVADIUS"
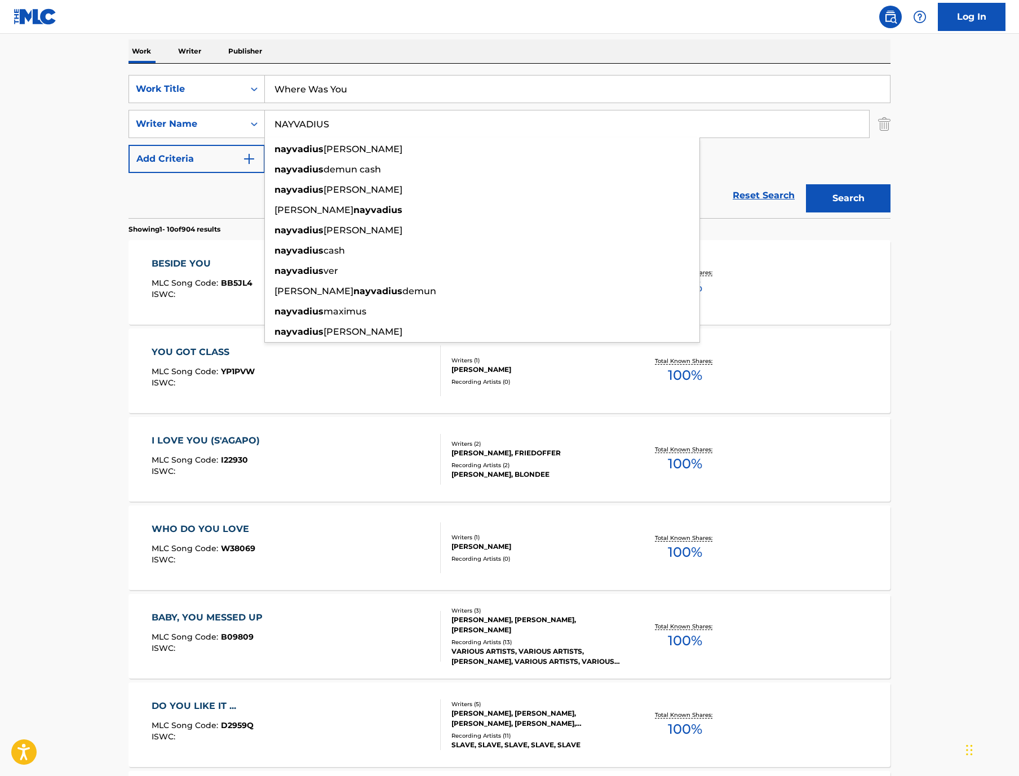
type input "NAYVADIUS"
click at [890, 212] on button "Search" at bounding box center [848, 198] width 85 height 28
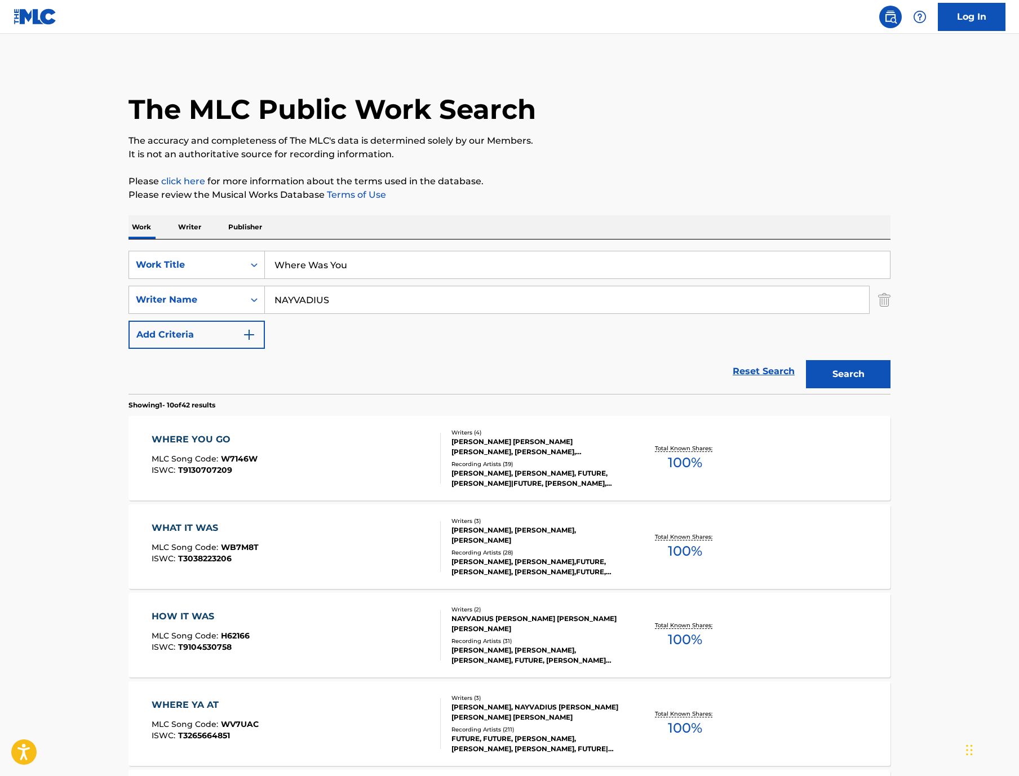
scroll to position [0, 0]
drag, startPoint x: 325, startPoint y: 299, endPoint x: 204, endPoint y: 282, distance: 121.7
click at [204, 279] on div "SearchWithCriteriad830f390-0785-47d9-9384-e3ed601aad1e Work Title Where Was You" at bounding box center [509, 265] width 762 height 28
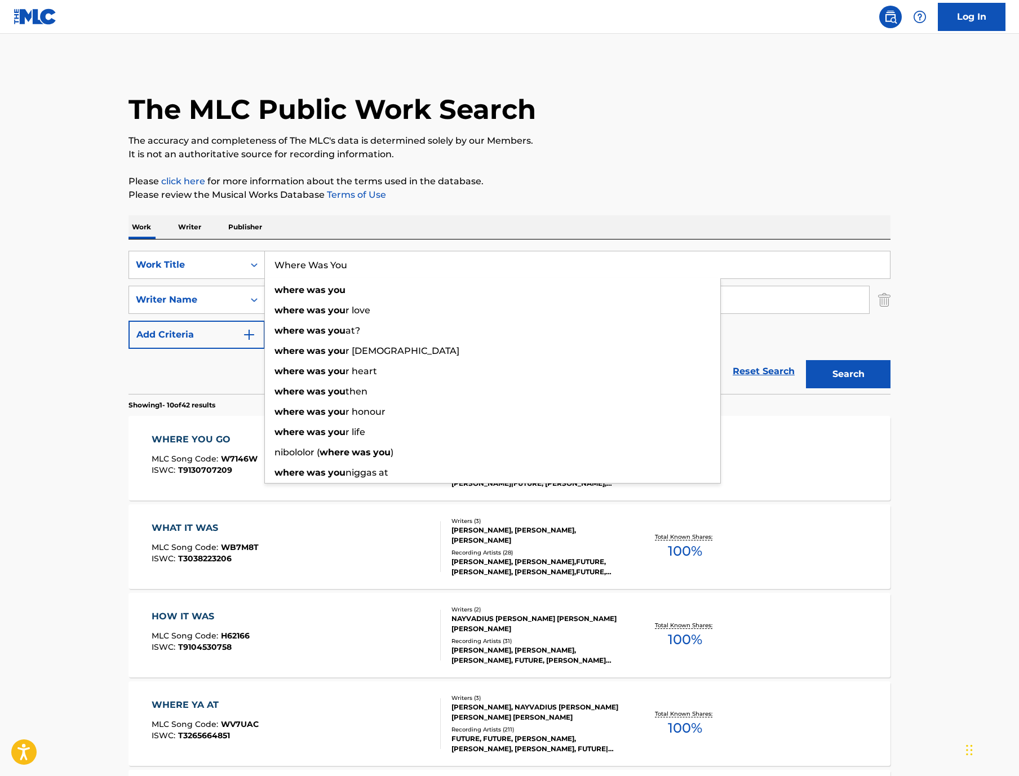
paste input "2000 Excursion"
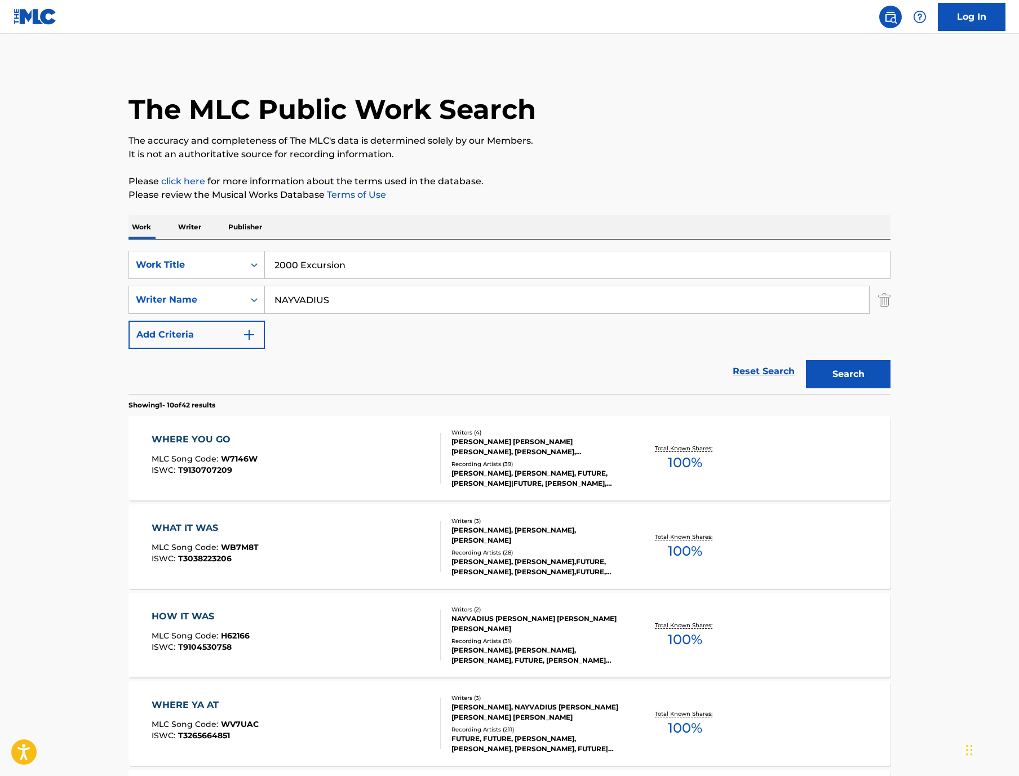
click at [890, 314] on img "Search Form" at bounding box center [884, 300] width 12 height 28
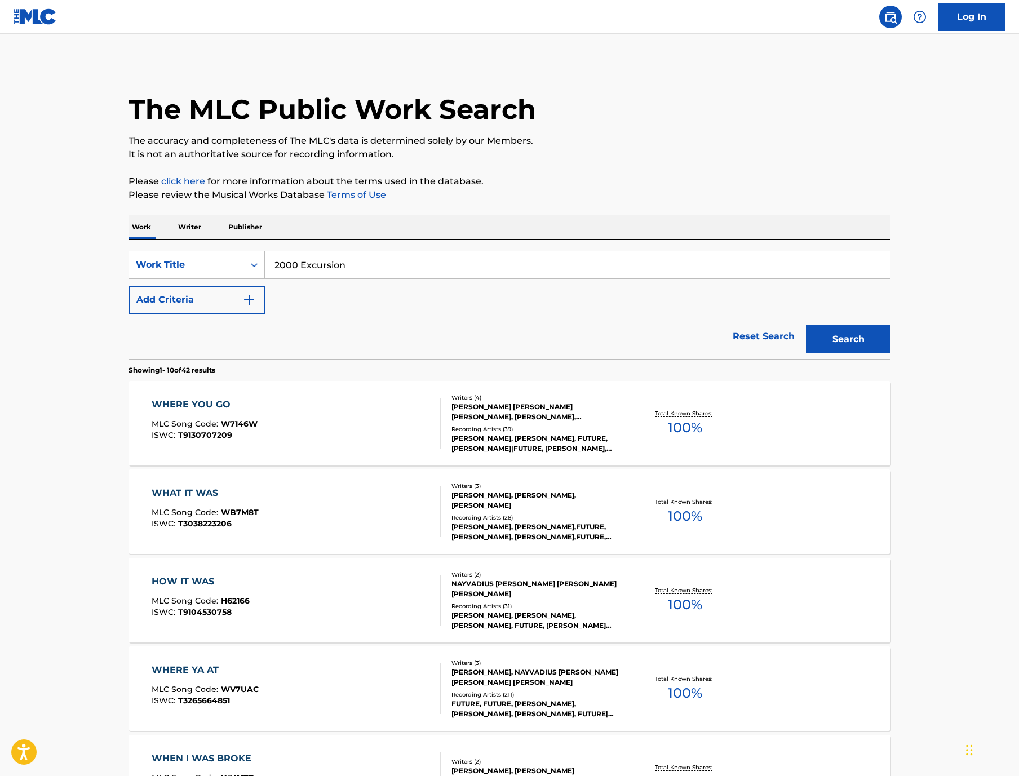
click at [890, 353] on button "Search" at bounding box center [848, 339] width 85 height 28
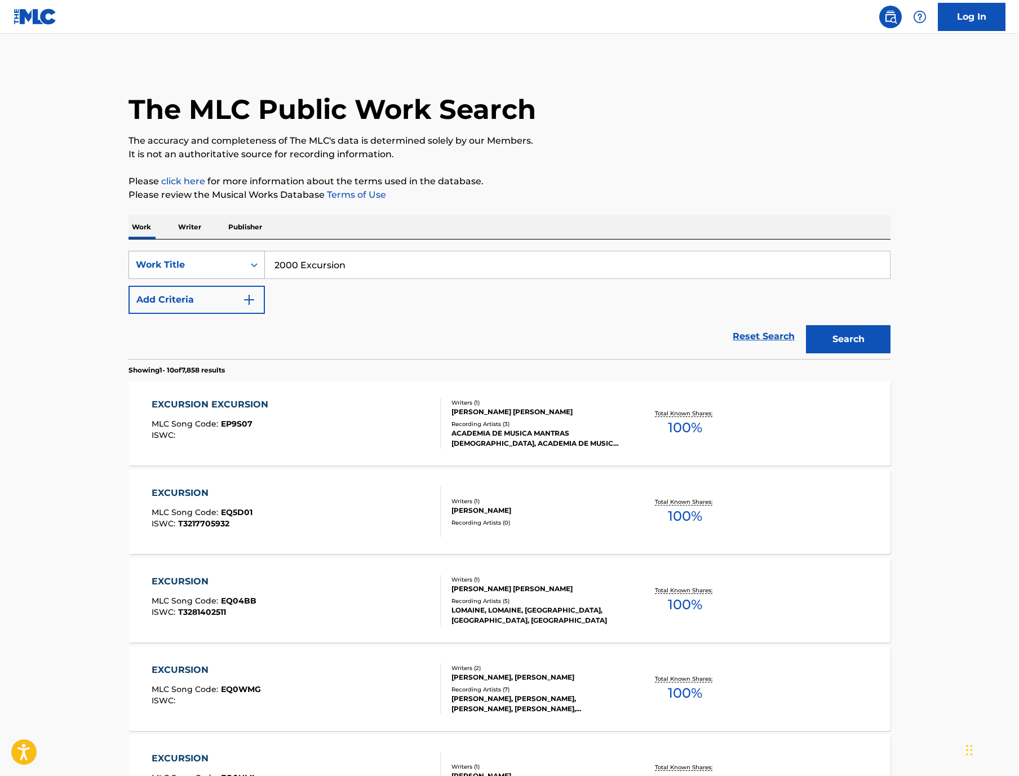
drag, startPoint x: 307, startPoint y: 296, endPoint x: 197, endPoint y: 294, distance: 110.5
click at [197, 279] on div "SearchWithCriteriad830f390-0785-47d9-9384-e3ed601aad1e Work Title 2000 Excursion" at bounding box center [509, 265] width 762 height 28
paste input "M.T.B.T.T.F."
click at [890, 353] on button "Search" at bounding box center [848, 339] width 85 height 28
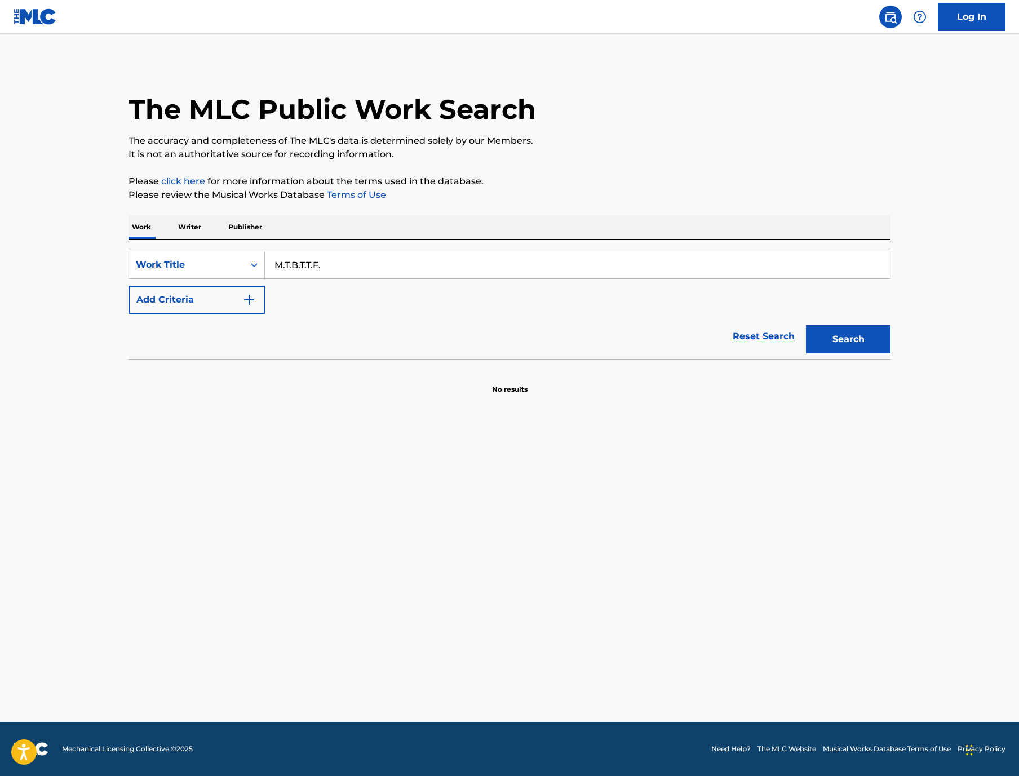
click at [294, 278] on input "M.T.B.T.T.F." at bounding box center [577, 264] width 625 height 27
click at [350, 359] on div "Reset Search Search" at bounding box center [509, 336] width 762 height 45
drag, startPoint x: 291, startPoint y: 298, endPoint x: 214, endPoint y: 298, distance: 76.6
click at [215, 279] on div "SearchWithCriteriad830f390-0785-47d9-9384-e3ed601aad1e Work Title M.T.B.T.T.F." at bounding box center [509, 265] width 762 height 28
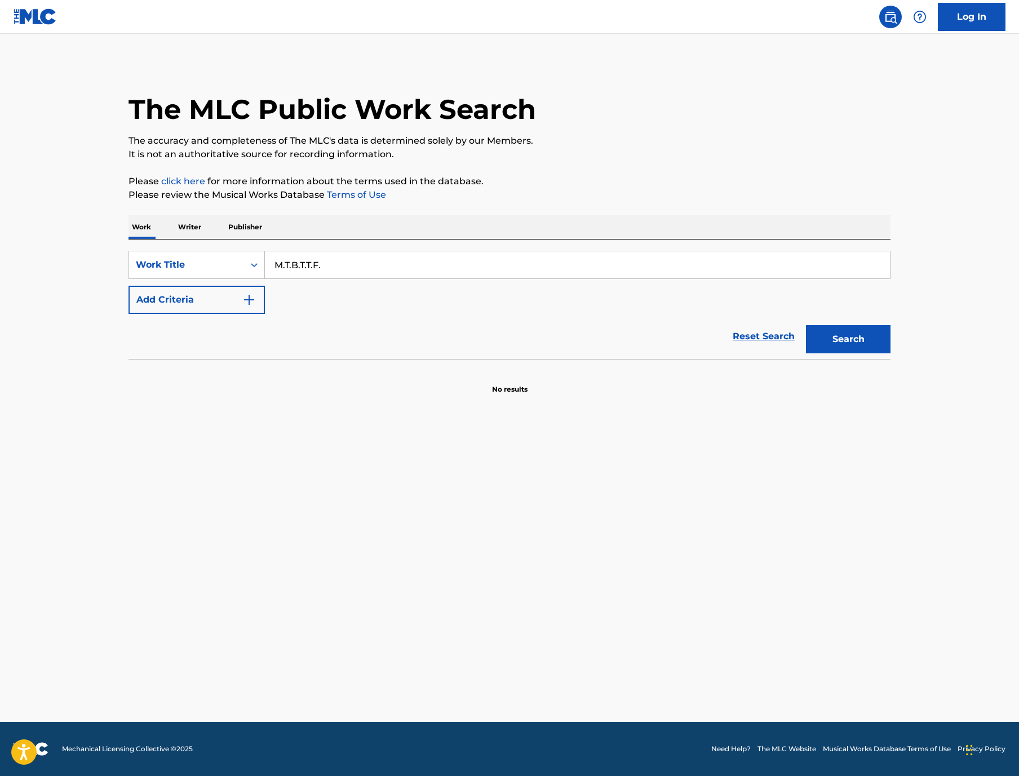
paste input "Takedown"
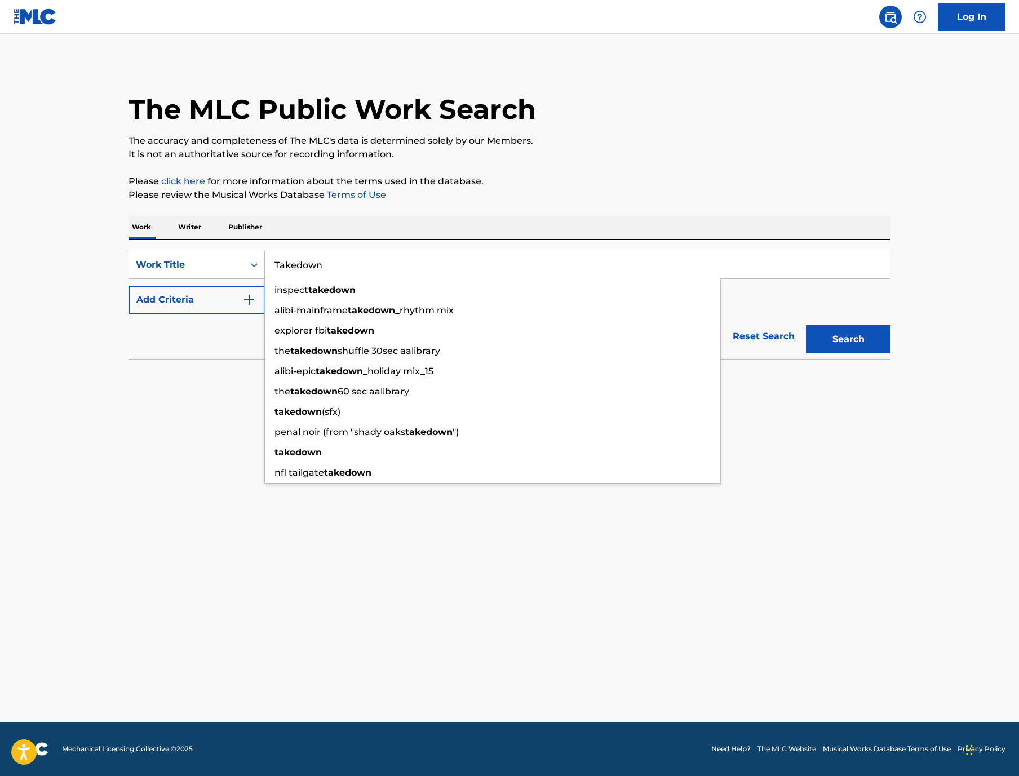
type input "Takedown"
click at [140, 314] on button "Add Criteria" at bounding box center [196, 300] width 136 height 28
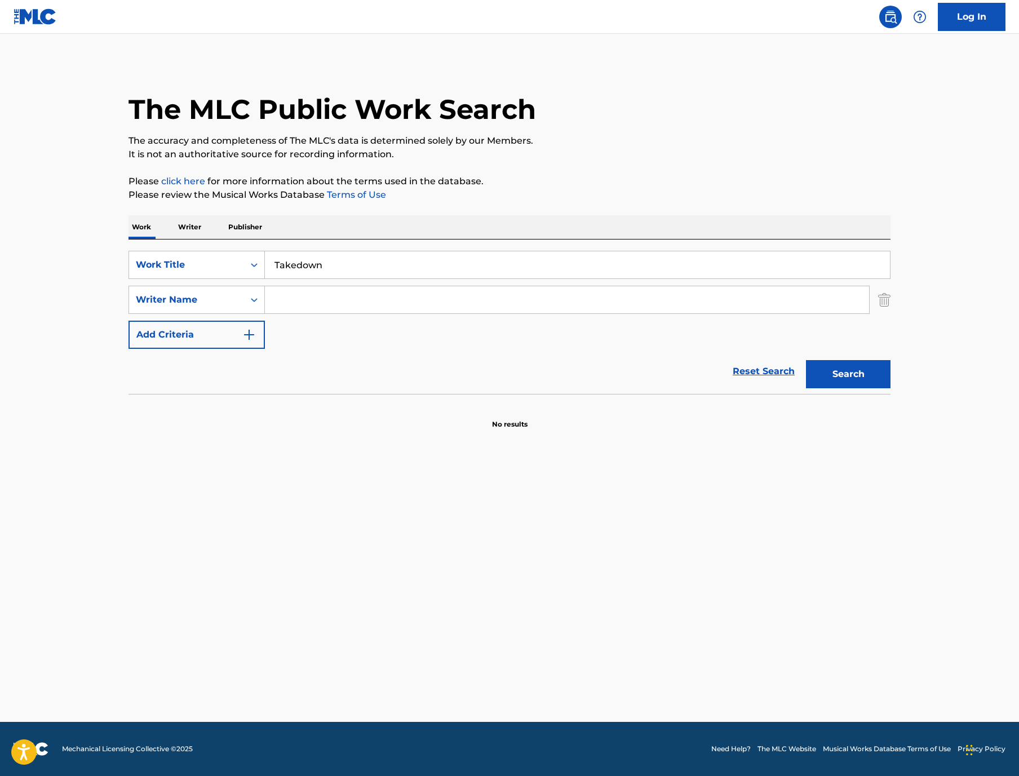
click at [278, 313] on input "Search Form" at bounding box center [567, 299] width 604 height 27
paste input "[PERSON_NAME]"
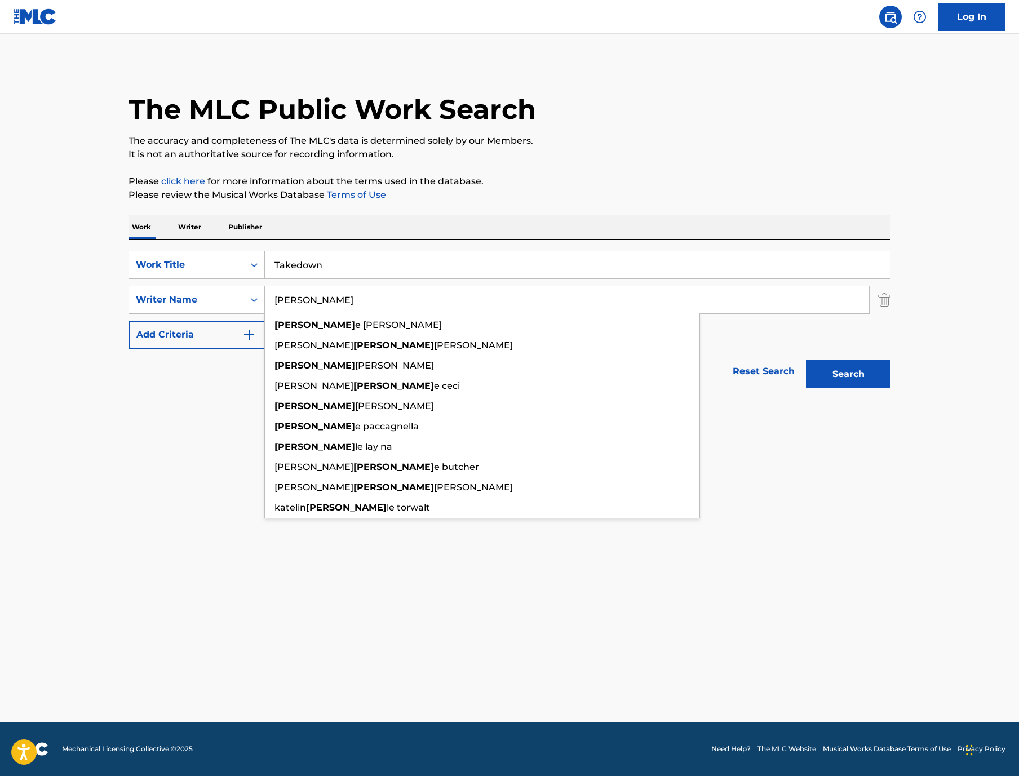
click at [890, 388] on button "Search" at bounding box center [848, 374] width 85 height 28
drag, startPoint x: 282, startPoint y: 341, endPoint x: 178, endPoint y: 341, distance: 104.2
click at [179, 314] on div "SearchWithCriteriac126cb7e-5844-4365-b299-3d91b149248a Writer Name [PERSON_NAME…" at bounding box center [509, 300] width 762 height 28
paste input "[PERSON_NAME]"
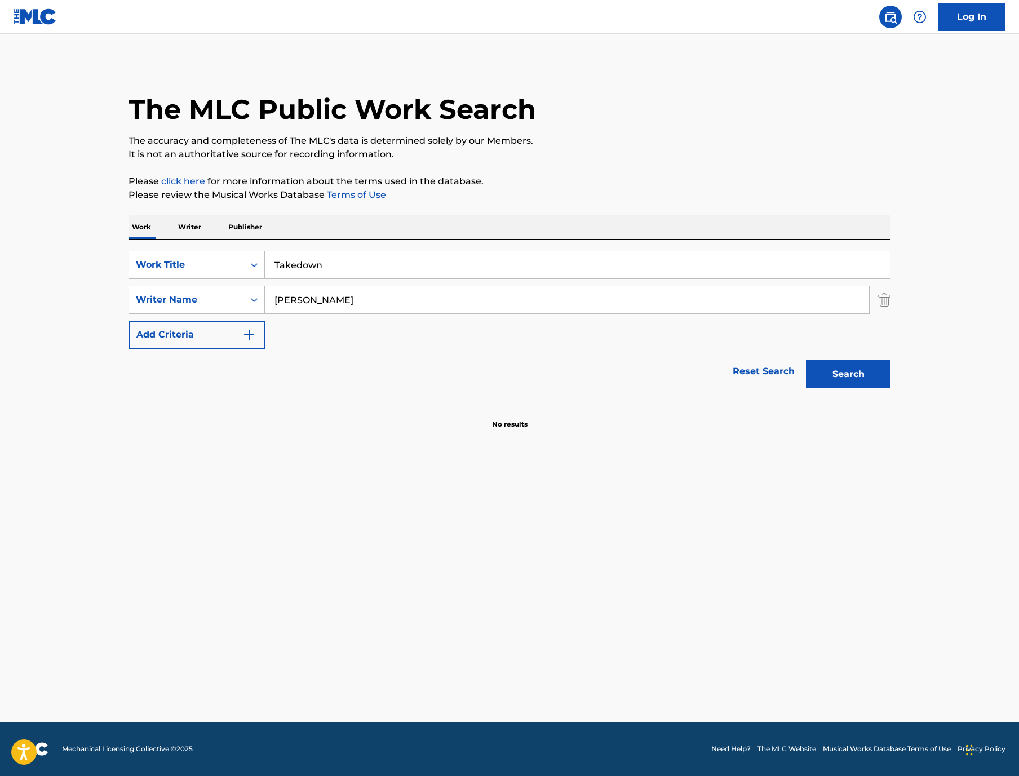
click at [890, 388] on button "Search" at bounding box center [848, 374] width 85 height 28
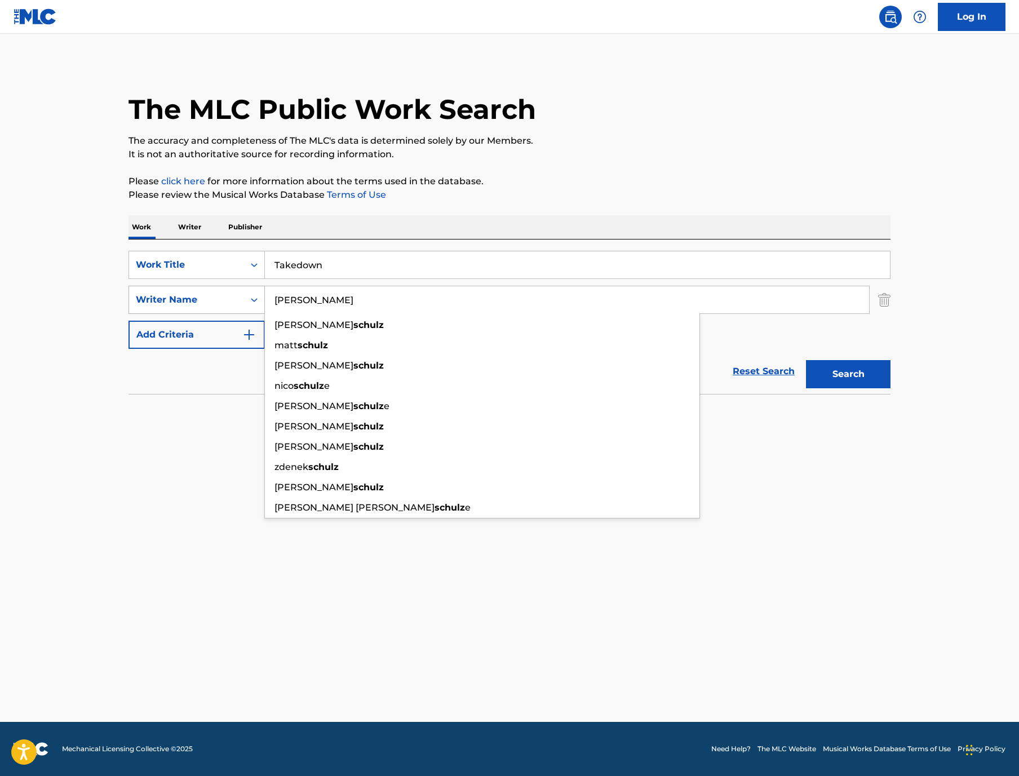
drag, startPoint x: 268, startPoint y: 344, endPoint x: 189, endPoint y: 334, distance: 79.5
click at [189, 314] on div "SearchWithCriteriac126cb7e-5844-4365-b299-3d91b149248a Writer Name [PERSON_NAME…" at bounding box center [509, 300] width 762 height 28
paste input "[PERSON_NAME]"
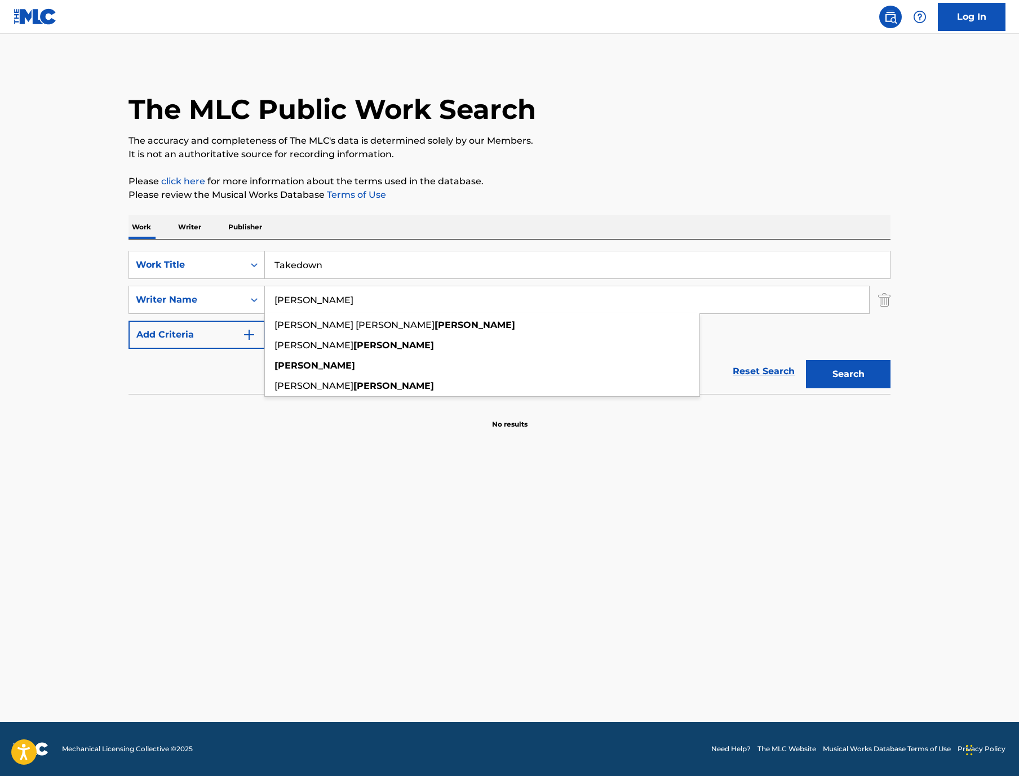
click at [890, 388] on button "Search" at bounding box center [848, 374] width 85 height 28
drag, startPoint x: 310, startPoint y: 340, endPoint x: 174, endPoint y: 318, distance: 138.2
click at [176, 318] on div "SearchWithCriteriad830f390-0785-47d9-9384-e3ed601aad1e Work Title Takedown Sear…" at bounding box center [509, 300] width 762 height 98
paste input "[PERSON_NAME]"
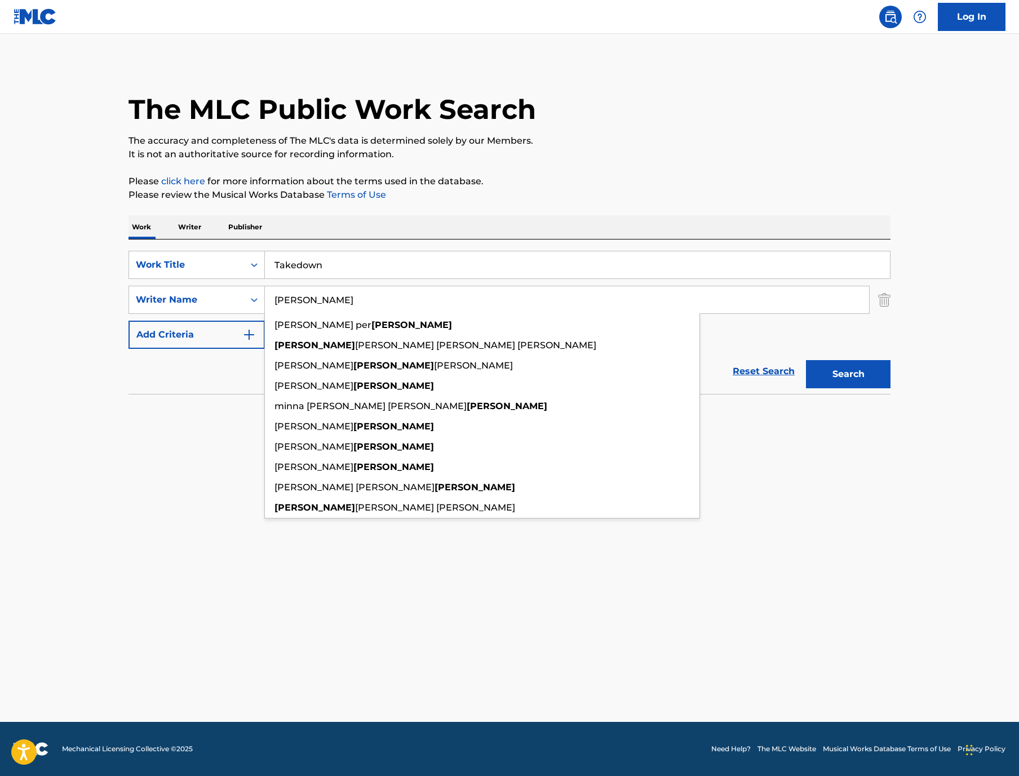
type input "[PERSON_NAME]"
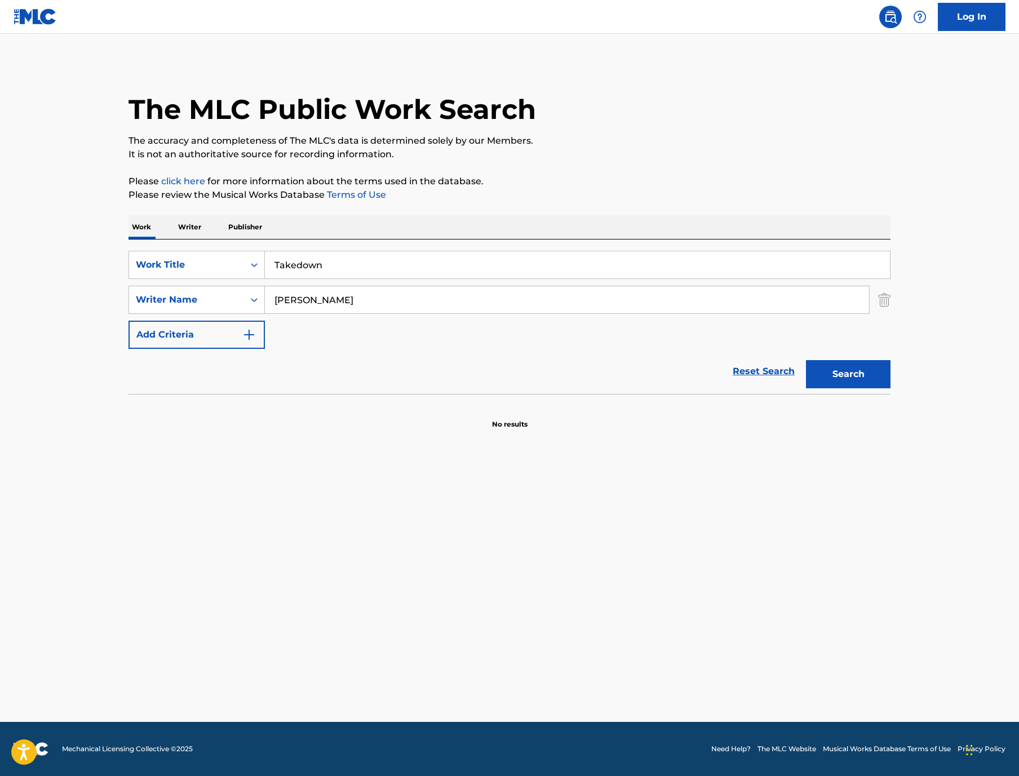
click at [890, 388] on button "Search" at bounding box center [848, 374] width 85 height 28
